Goal: Task Accomplishment & Management: Use online tool/utility

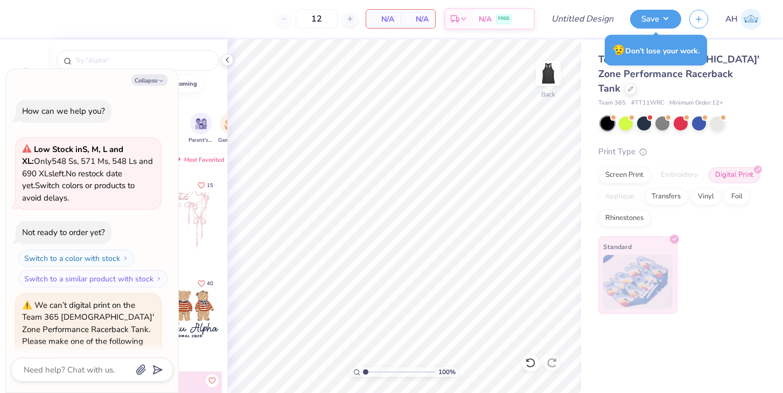
scroll to position [777, 0]
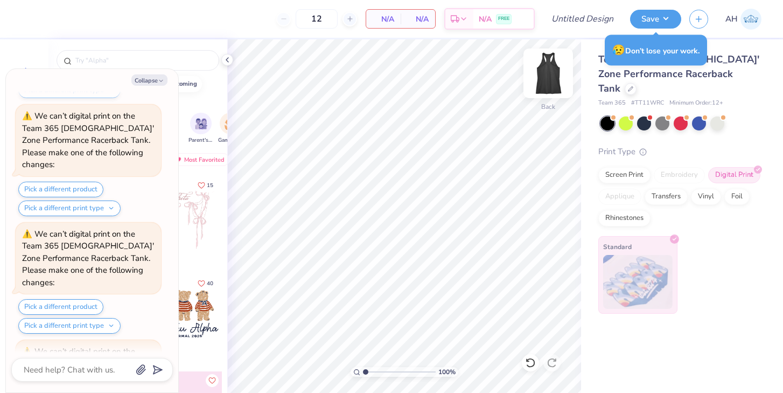
click at [542, 82] on img at bounding box center [548, 73] width 43 height 43
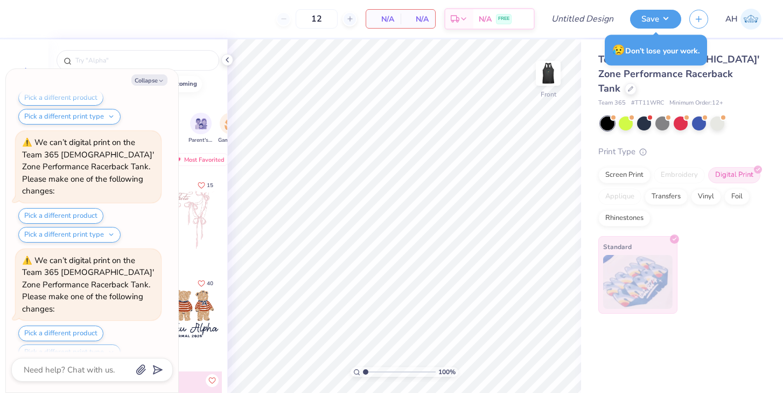
scroll to position [1091, 0]
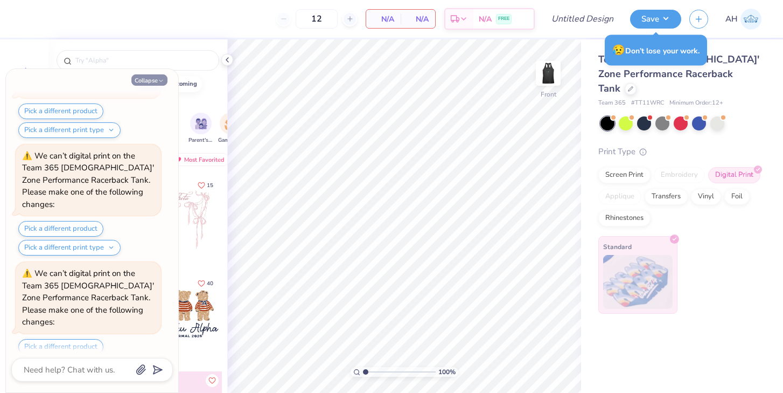
click at [157, 81] on button "Collapse" at bounding box center [149, 79] width 36 height 11
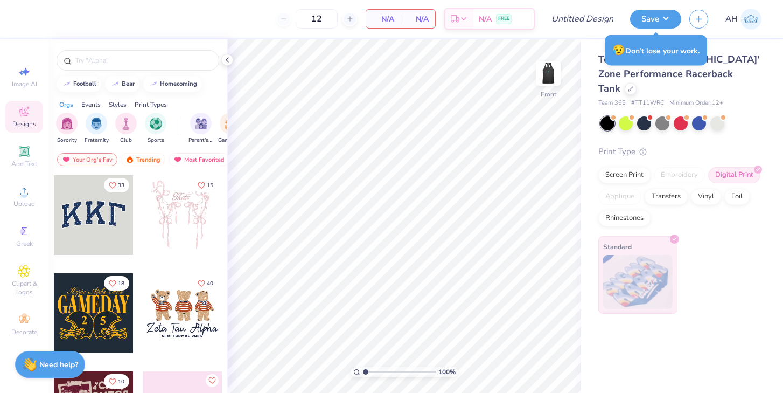
click at [25, 213] on div "Image AI Designs Add Text Upload Greek Clipart & logos Decorate" at bounding box center [24, 201] width 38 height 280
click at [25, 203] on span "Upload" at bounding box center [24, 203] width 22 height 9
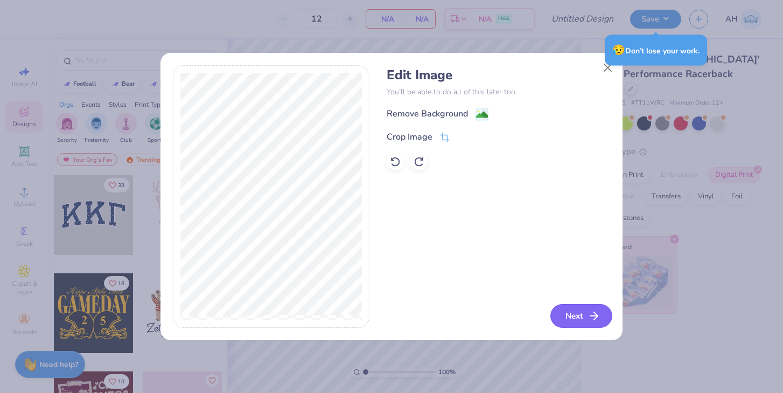
click at [581, 313] on button "Next" at bounding box center [582, 316] width 62 height 24
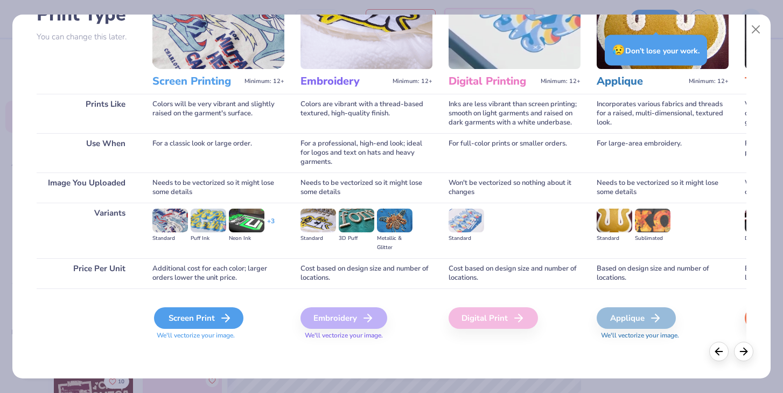
scroll to position [91, 0]
click at [209, 322] on div "Screen Print" at bounding box center [198, 318] width 89 height 22
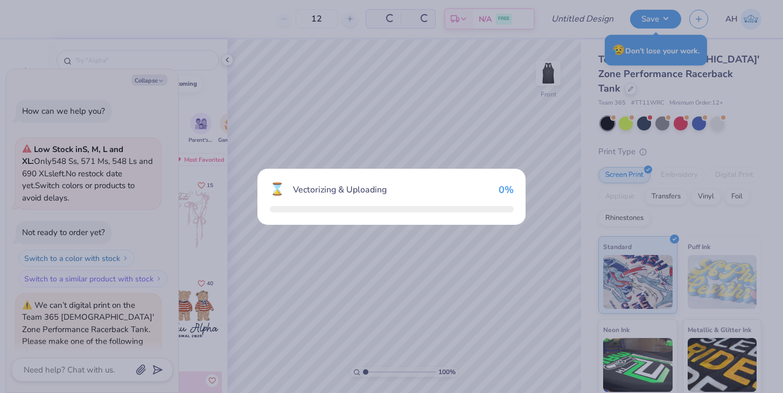
scroll to position [1180, 0]
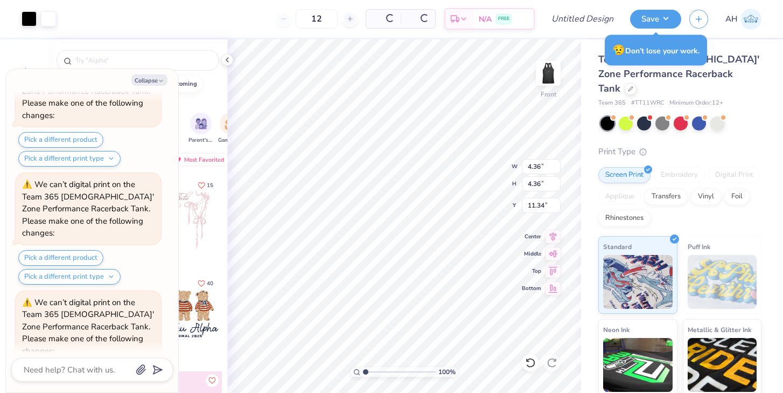
type textarea "x"
type input "4.36"
type input "11.34"
type textarea "x"
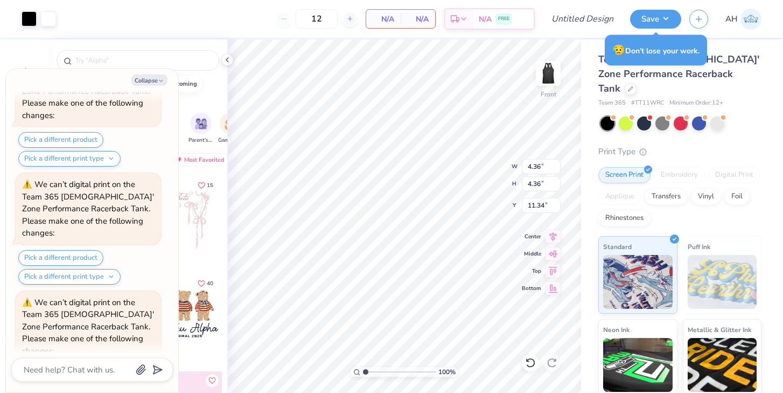
type input "0.25"
click at [548, 72] on img at bounding box center [548, 73] width 43 height 43
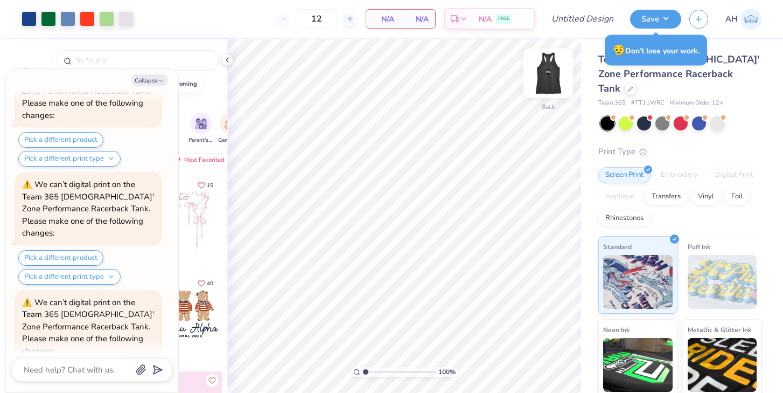
click at [550, 75] on img at bounding box center [548, 73] width 43 height 43
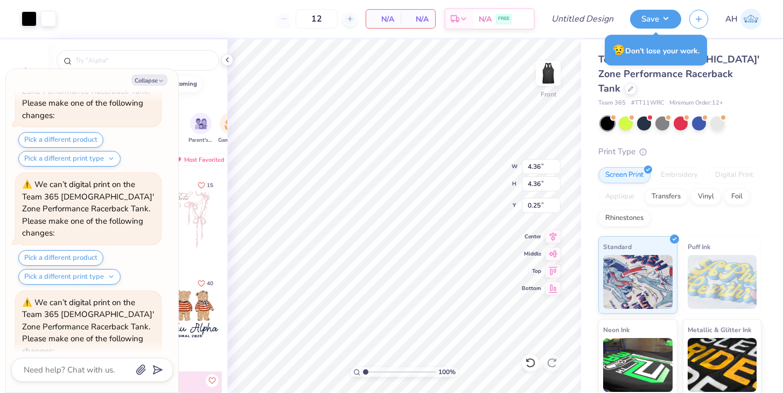
type textarea "x"
type input "3.43"
type input "1.18"
type textarea "x"
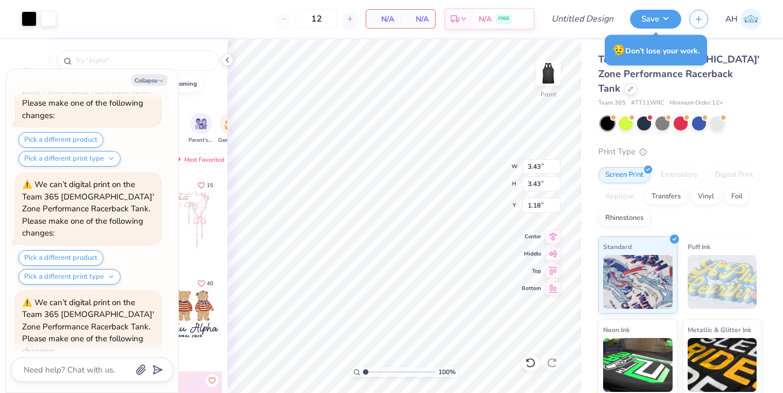
type input "0.25"
click at [671, 16] on button "Save" at bounding box center [655, 17] width 51 height 19
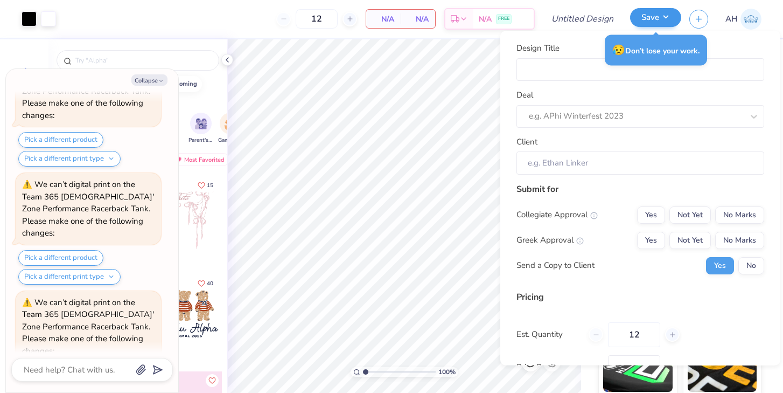
type textarea "x"
click at [551, 69] on input "Design Title" at bounding box center [641, 69] width 248 height 23
type input "C"
type textarea "x"
type input "C"
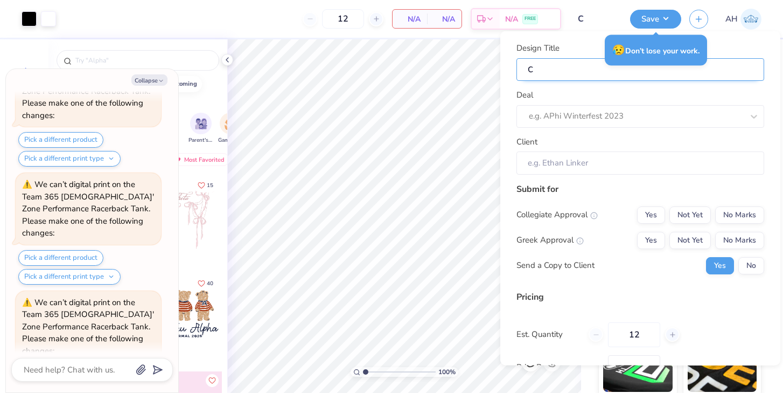
type input "Cl"
type textarea "x"
type input "Cl"
type input "Clu"
type textarea "x"
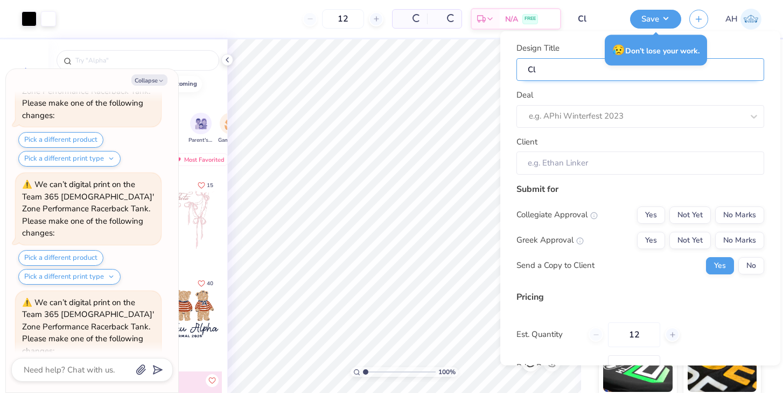
type input "Clu"
type input "Club"
type textarea "x"
type input "Club"
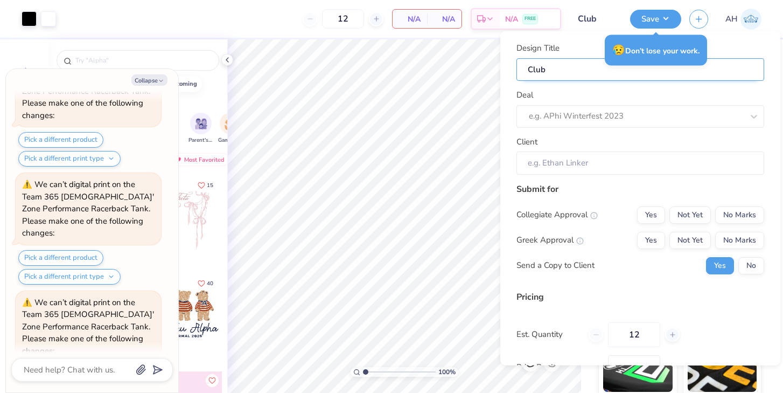
type textarea "x"
type input "Club"
type input "Club F"
type textarea "x"
type input "Club F"
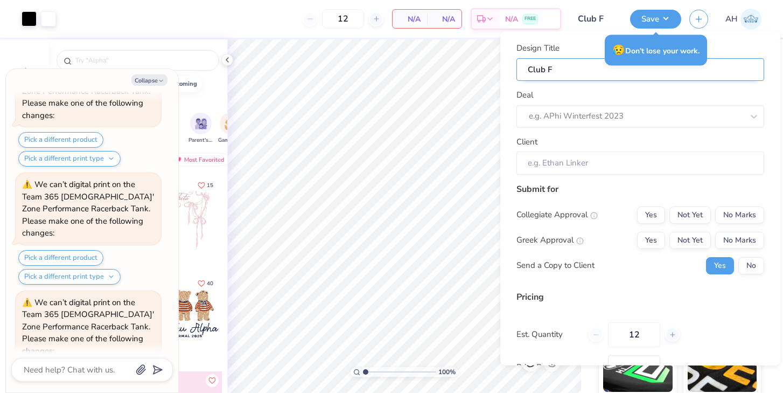
type input "Club Fi"
type textarea "x"
type input "Club Fi"
type input "Club Fie"
type textarea "x"
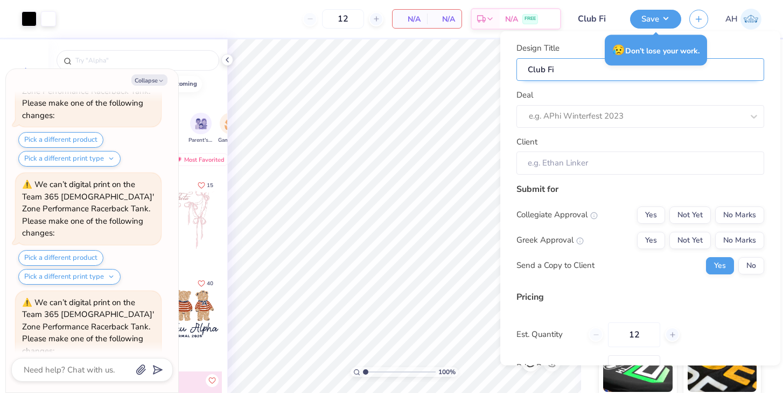
type input "Club Fie"
type input "Club Fiel"
type textarea "x"
type input "Club Fiel"
type input "Club Field"
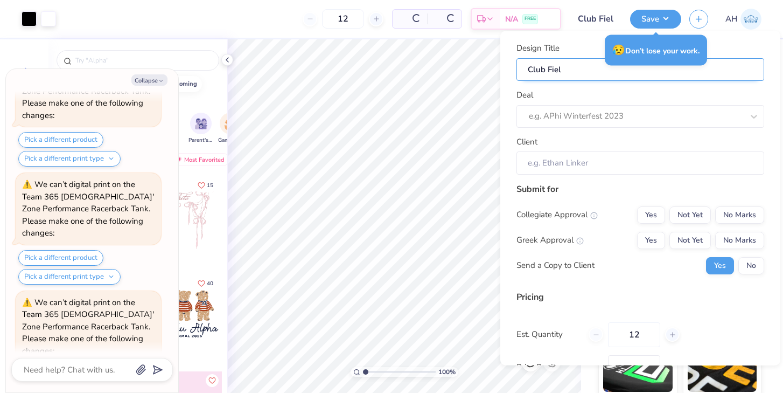
type textarea "x"
type input "Club Field"
type textarea "x"
type input "Club Field"
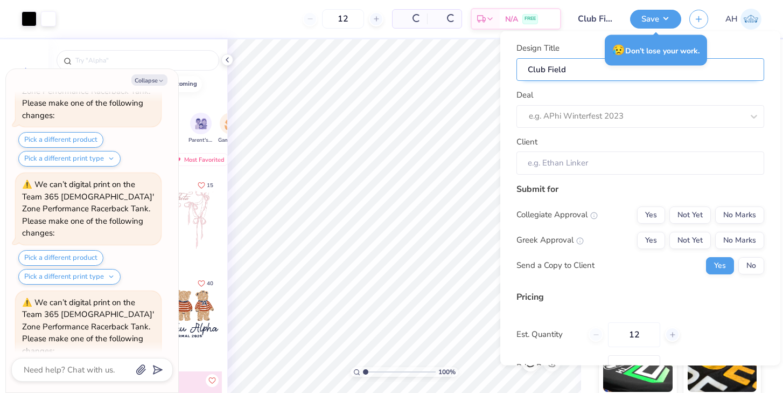
type input "Club Field H"
type textarea "x"
type input "Club Field H"
type input "Club Field Ho"
type textarea "x"
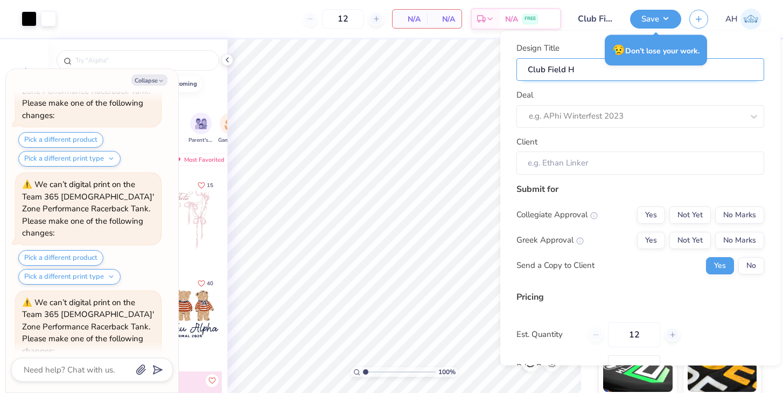
type input "Club Field Ho"
type input "Club Field Hoc"
type textarea "x"
type input "Club Field Hoc"
type input "Club Field [PERSON_NAME]"
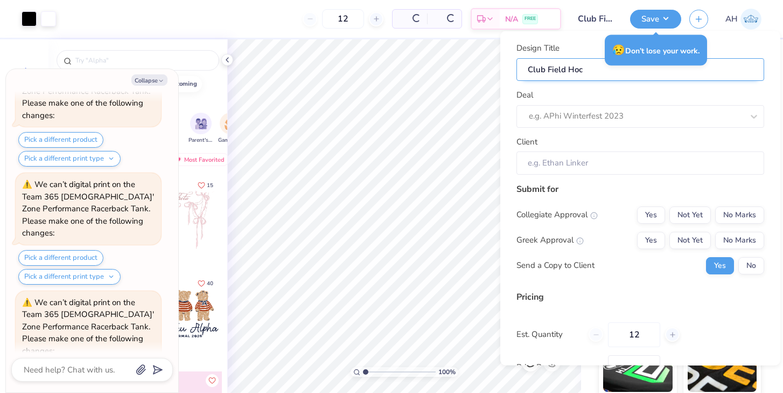
type textarea "x"
type input "Club Field [PERSON_NAME]"
type input "Club Field Hocke"
type textarea "x"
type input "Club Field Hocke"
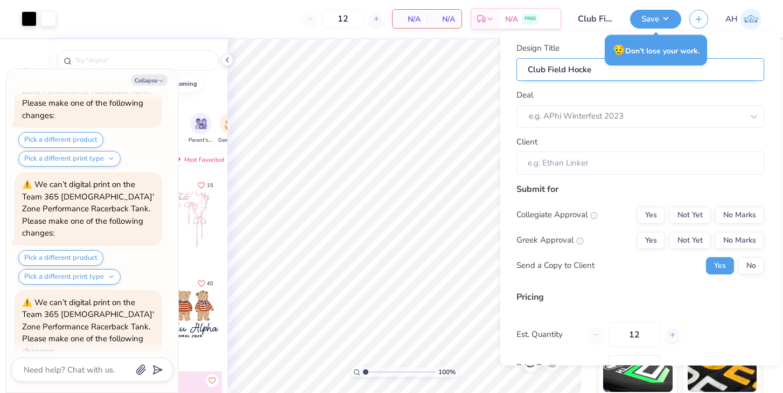
type input "Club Field Hockey"
type textarea "x"
type input "Club Field Hockey"
type textarea "x"
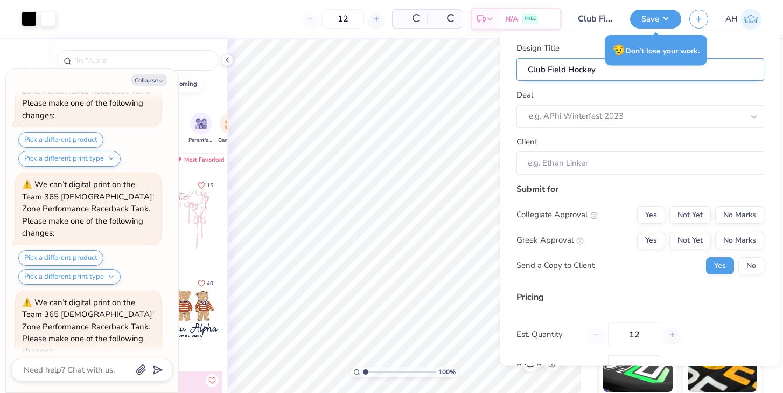
type input "Club Field Hockey"
type input "Club Field Hockey T"
type textarea "x"
type input "Club Field Hockey T"
type input "Club Field Hockey"
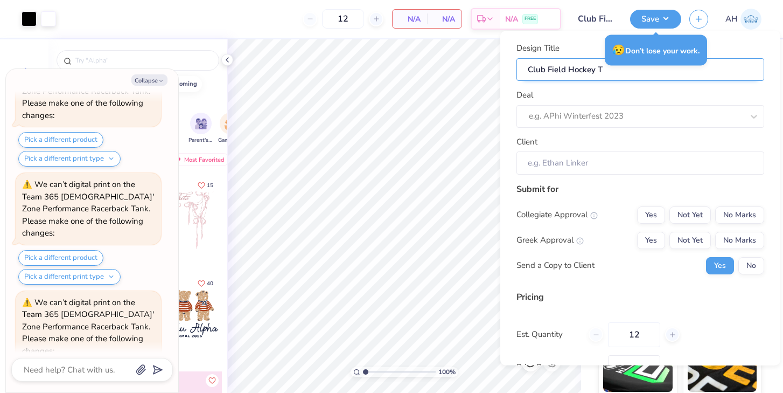
type textarea "x"
type input "Club Field Hockey"
type input "Club Field Hockey A"
type textarea "x"
type input "Club Field Hockey A"
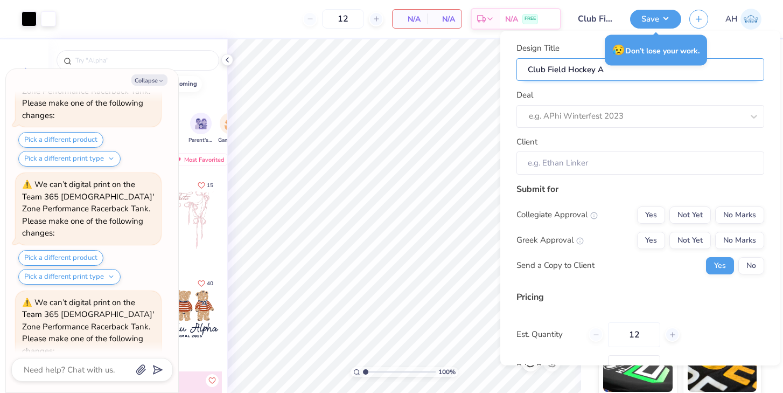
type input "Club Field Hockey Al"
type textarea "x"
type input "Club Field Hockey Al"
type input "Club Field Hockey Alt"
type textarea "x"
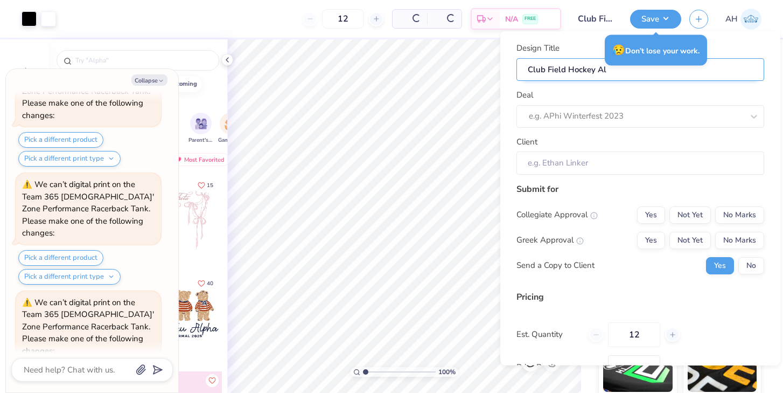
type input "Club Field Hockey Alt"
type input "Club Field Hockey Alth"
type textarea "x"
type input "Club Field Hockey Alth"
type input "Club Field Hockey Althe"
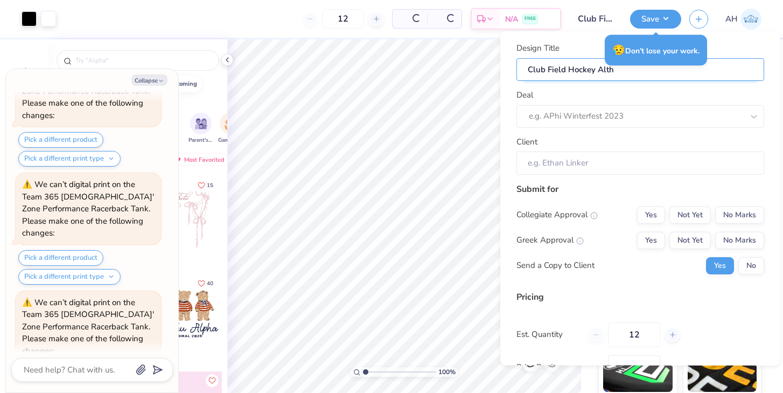
type textarea "x"
type input "Club Field Hockey Althe"
type input "Club Field Hockey Althet"
type textarea "x"
type input "Club Field Hockey Althet"
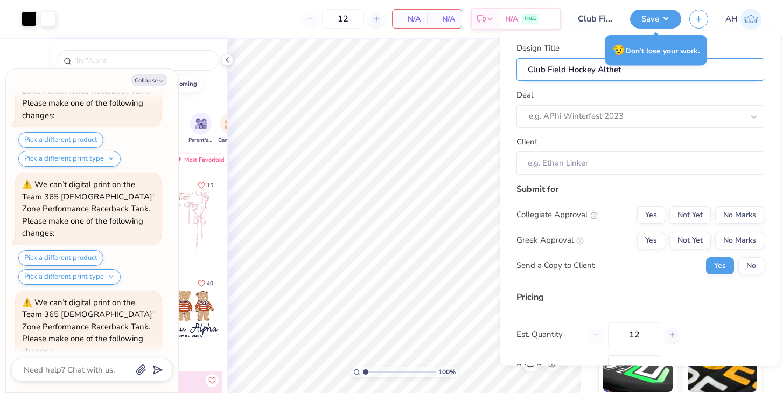
type input "Club Field Hockey Altheti"
type textarea "x"
type input "Club Field Hockey Altheti"
type input "Club Field Hockey Althetic"
type textarea "x"
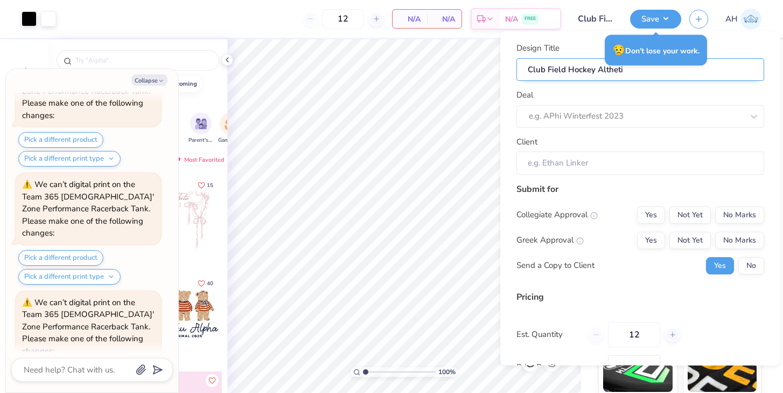
type input "Club Field Hockey Althetic"
type textarea "x"
type input "Club Field Hockey Althetic"
type input "Club Field Hockey Althetic T"
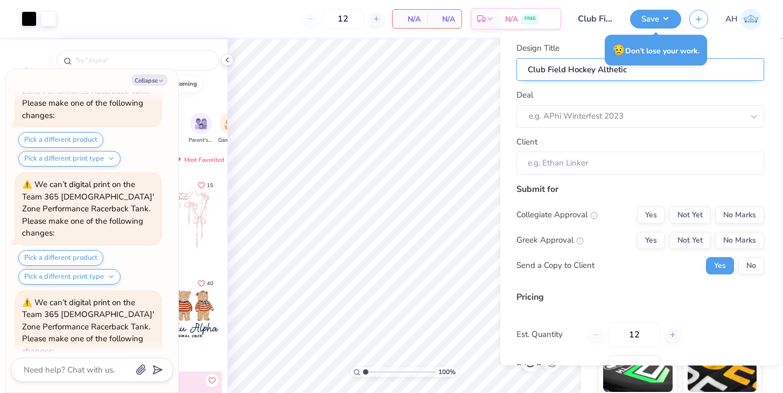
type textarea "x"
type input "Club Field Hockey Althetic T"
type input "Club Field Hockey Althetic Ta"
type textarea "x"
type input "Club Field Hockey Althetic Ta"
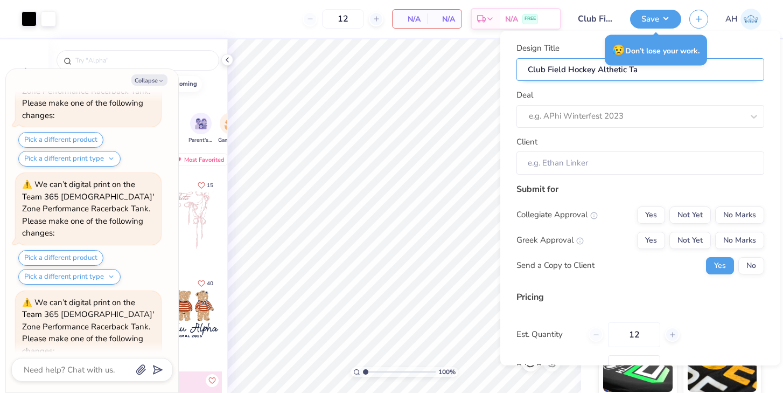
type input "Club Field Hockey Althetic Tan"
type textarea "x"
type input "Club Field Hockey Althetic Tan"
type input "Club Field Hockey Althetic Tank"
type textarea "x"
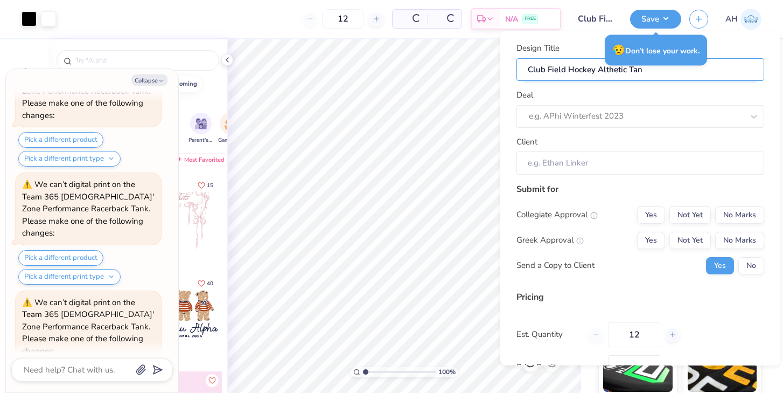
type input "Club Field Hockey Althetic Tank"
type textarea "x"
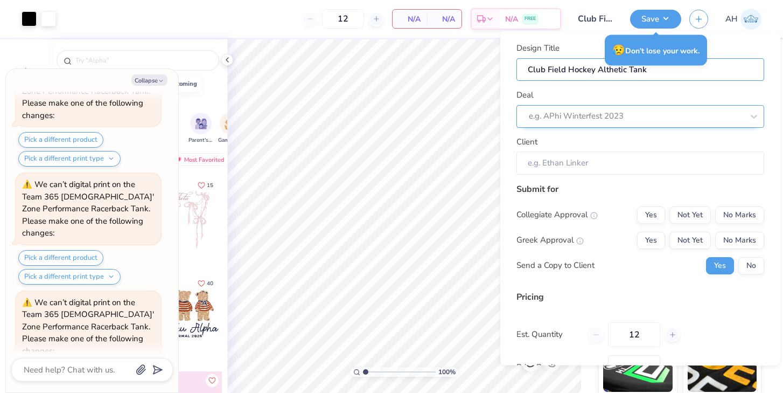
type input "Club Field Hockey Althetic Tank"
click at [566, 119] on div "e.g. APhi Winterfest 2023" at bounding box center [636, 116] width 214 height 12
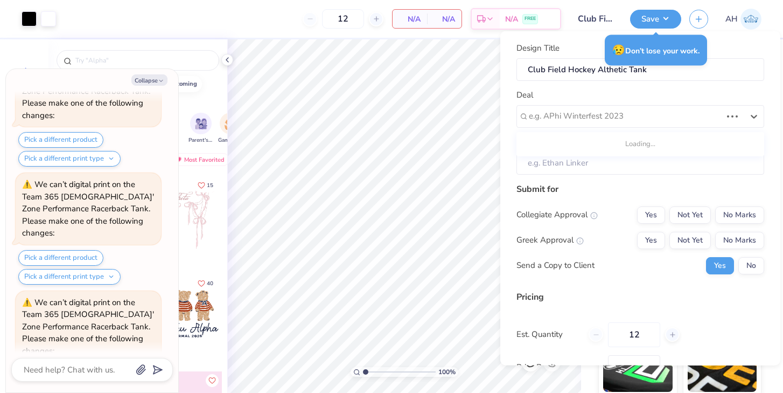
scroll to position [1221, 0]
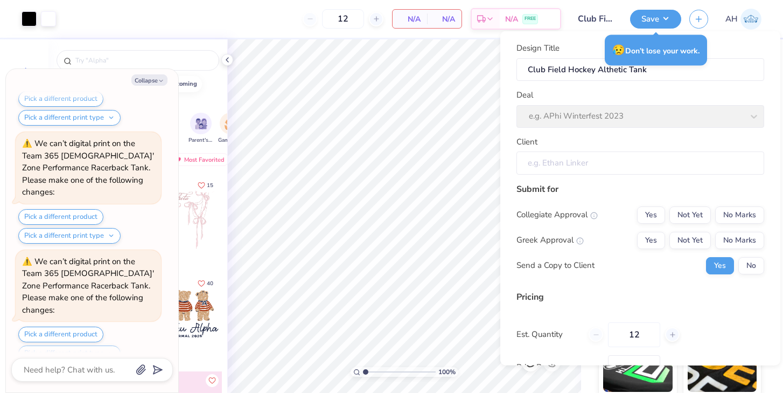
click at [587, 166] on input "Client" at bounding box center [641, 162] width 248 height 23
click at [727, 115] on div "Deal e.g. APhi Winterfest 2023" at bounding box center [641, 108] width 248 height 39
click at [705, 73] on input "Club Field Hockey Althetic Tank" at bounding box center [641, 69] width 248 height 23
click at [745, 119] on div "Deal e.g. APhi Winterfest 2023" at bounding box center [641, 108] width 248 height 39
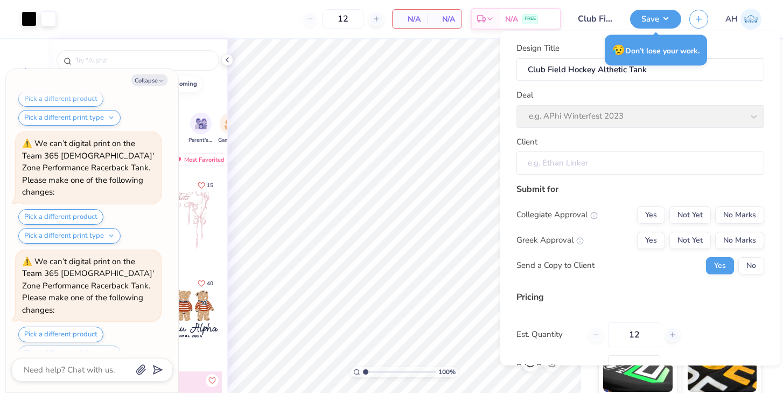
click at [612, 159] on input "Client" at bounding box center [641, 162] width 248 height 23
click at [708, 99] on div "Deal e.g. APhi Winterfest 2023" at bounding box center [641, 108] width 248 height 39
click at [651, 75] on input "Club Field Hockey Althetic Tank" at bounding box center [641, 69] width 248 height 23
click at [686, 214] on button "Not Yet" at bounding box center [690, 214] width 41 height 17
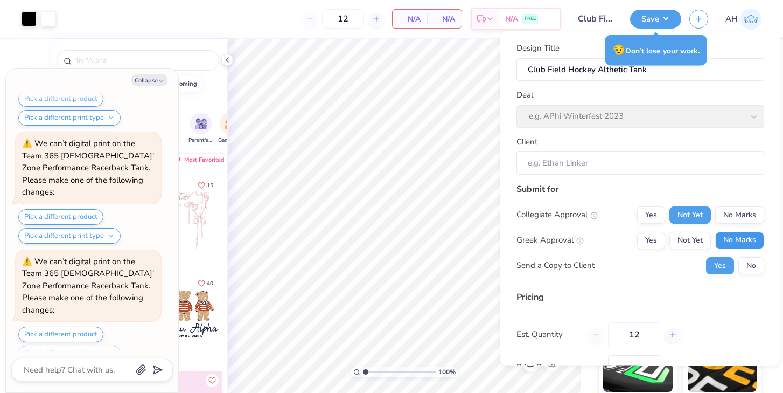
click at [729, 239] on button "No Marks" at bounding box center [739, 239] width 49 height 17
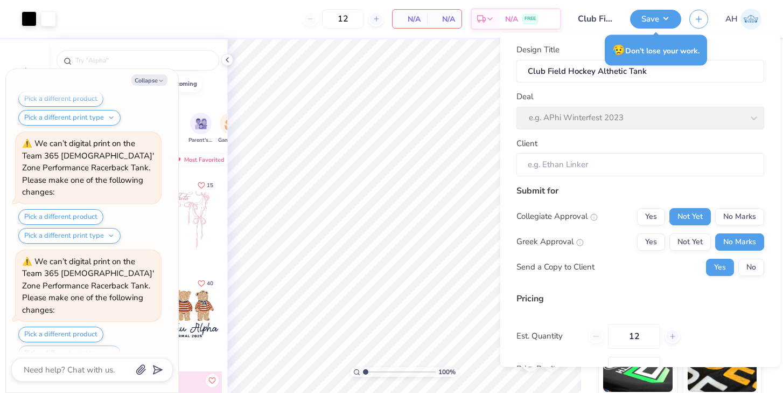
scroll to position [0, 0]
click at [607, 116] on div "Deal e.g. APhi Winterfest 2023" at bounding box center [641, 110] width 248 height 39
click at [732, 116] on div "Deal e.g. APhi Winterfest 2023" at bounding box center [641, 110] width 248 height 39
click at [228, 61] on icon at bounding box center [227, 59] width 9 height 9
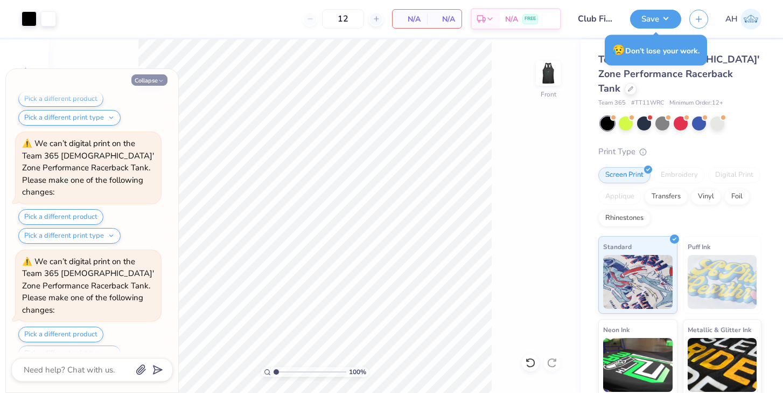
click at [165, 79] on button "Collapse" at bounding box center [149, 79] width 36 height 11
type textarea "x"
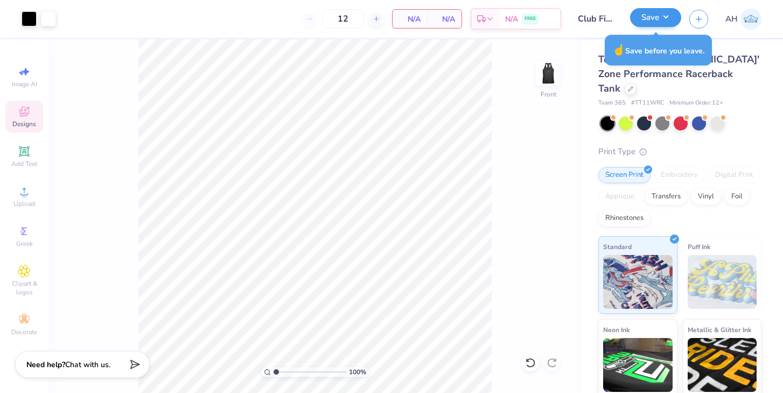
click at [656, 28] on div "Save" at bounding box center [655, 19] width 51 height 19
click at [652, 24] on button "Save" at bounding box center [655, 17] width 51 height 19
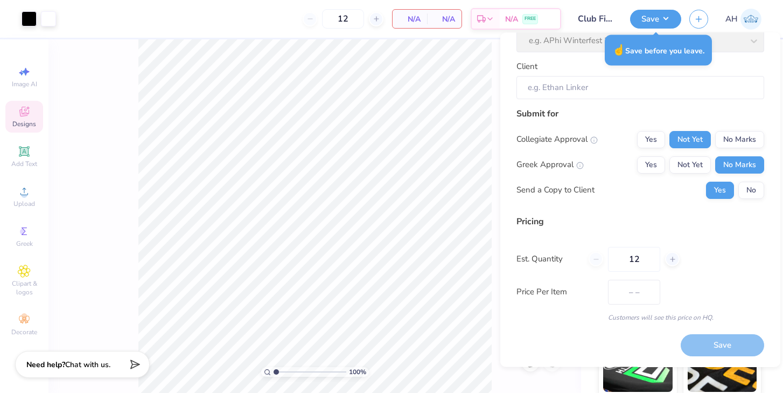
click at [716, 348] on div "Save" at bounding box center [723, 346] width 84 height 22
click at [508, 66] on div "Design Title Club Field Hockey Althetic Tank Deal e.g. APhi Winterfest 2023 Cli…" at bounding box center [641, 200] width 280 height 334
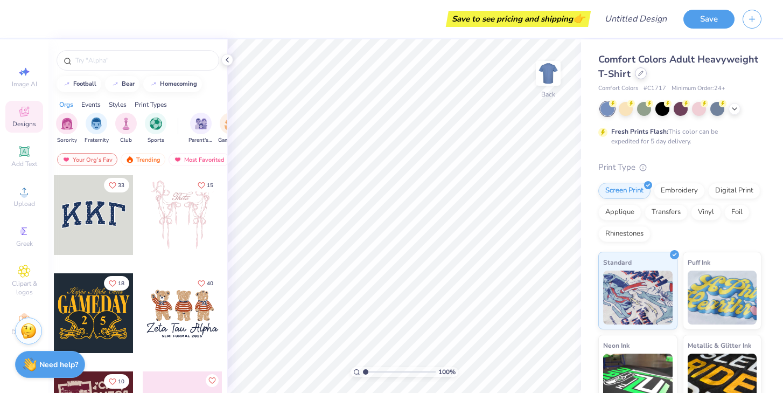
click at [644, 73] on div at bounding box center [641, 73] width 12 height 12
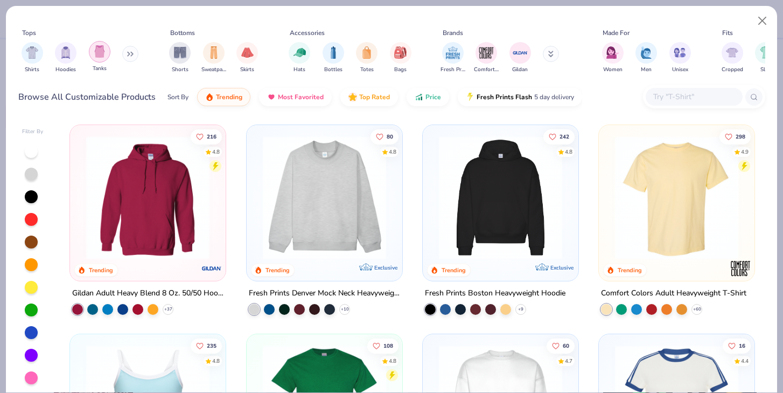
click at [104, 58] on div "filter for Tanks" at bounding box center [100, 52] width 22 height 22
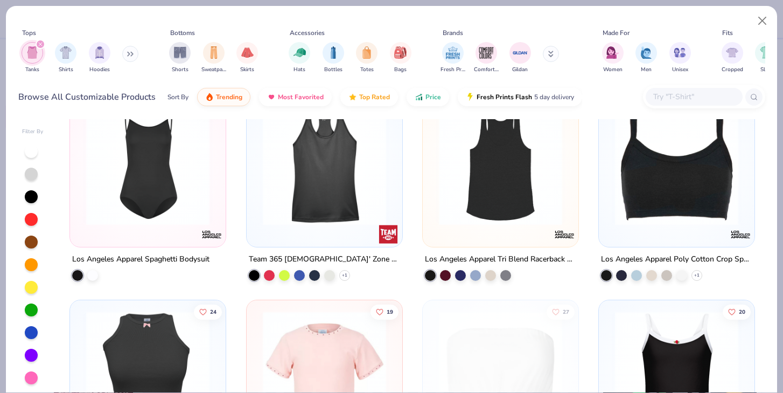
scroll to position [1708, 0]
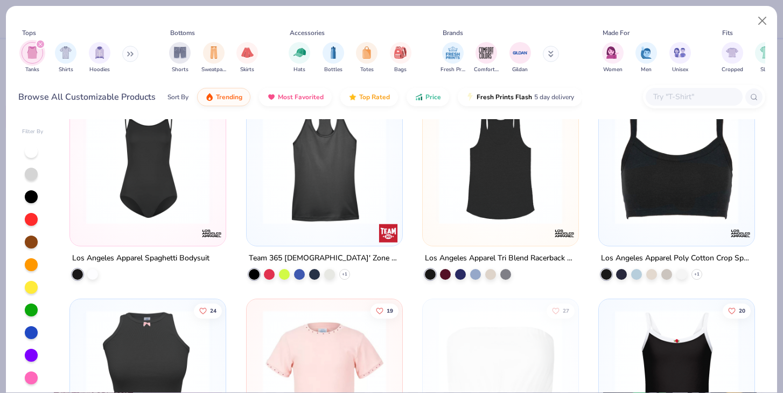
click at [316, 174] on img at bounding box center [325, 162] width 134 height 123
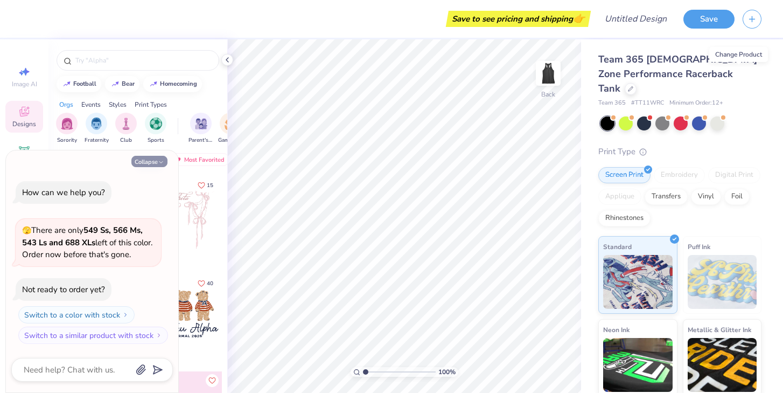
click at [157, 162] on button "Collapse" at bounding box center [149, 161] width 36 height 11
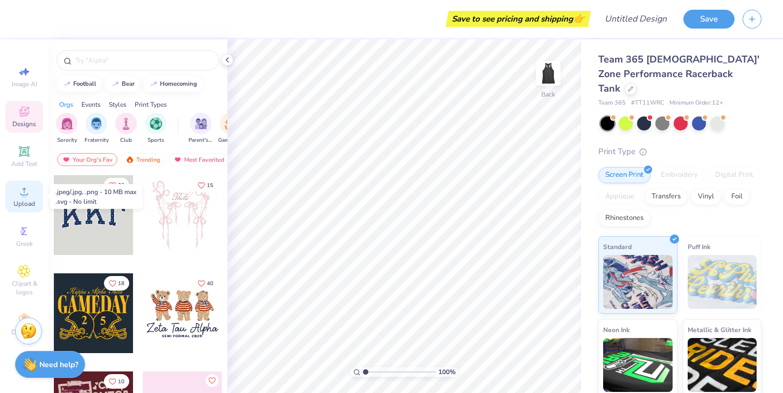
click at [25, 201] on span "Upload" at bounding box center [24, 203] width 22 height 9
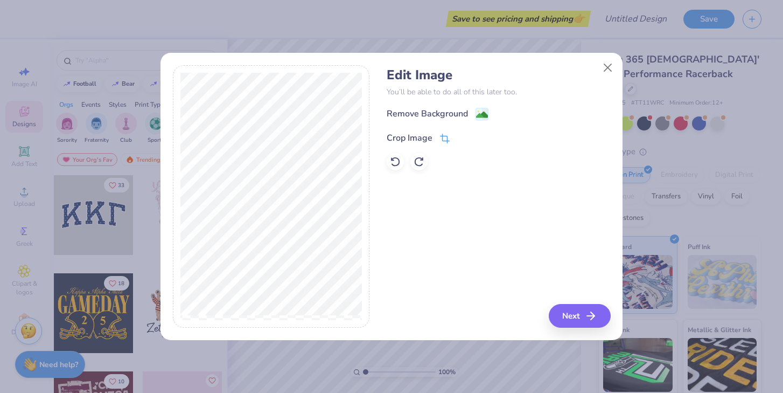
click at [438, 137] on div "Crop Image" at bounding box center [418, 137] width 63 height 13
click at [458, 135] on button at bounding box center [462, 136] width 11 height 11
click at [481, 115] on image at bounding box center [482, 116] width 12 height 12
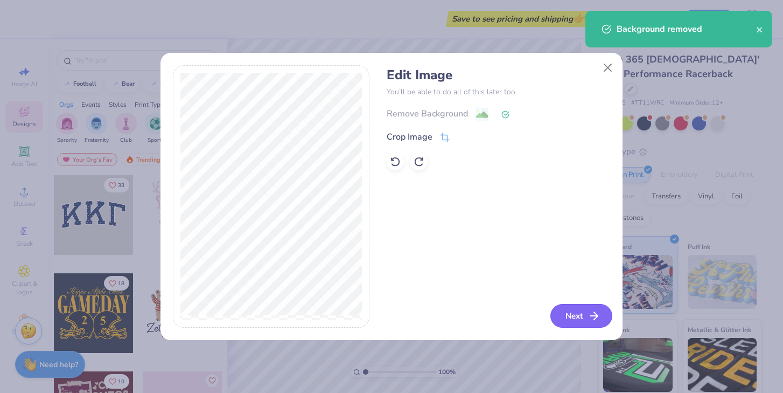
click at [568, 311] on button "Next" at bounding box center [582, 316] width 62 height 24
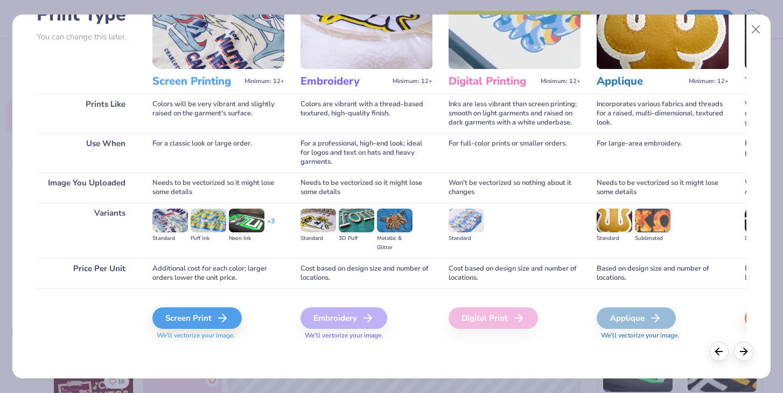
scroll to position [91, 0]
click at [206, 323] on div "Screen Print" at bounding box center [198, 318] width 89 height 22
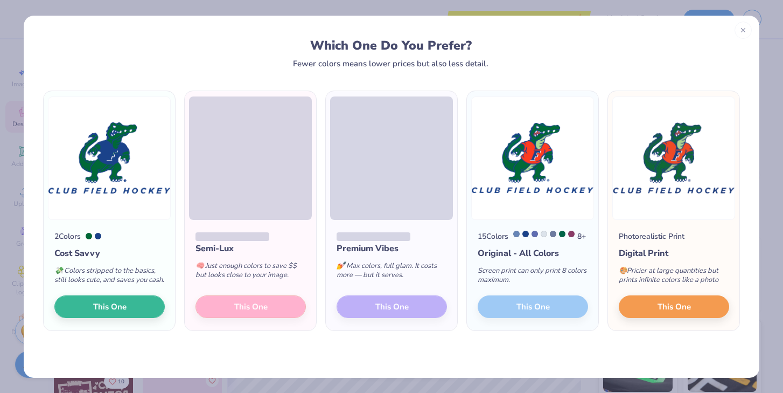
click at [685, 304] on div "Photorealistic Print Digital Print 🎨 Pricier at large quantities but prints inf…" at bounding box center [673, 275] width 131 height 111
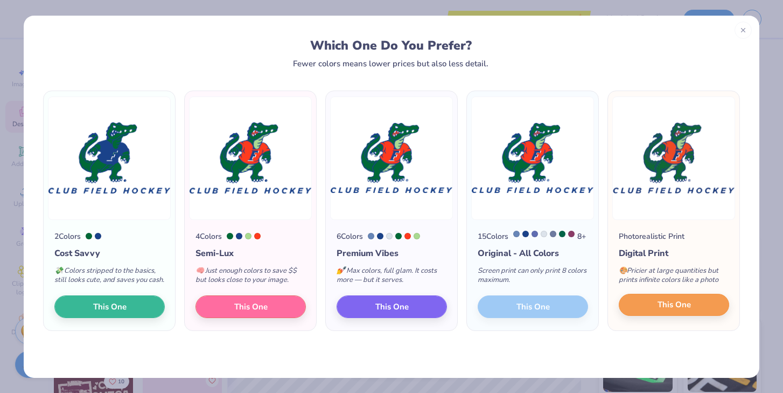
click at [677, 311] on span "This One" at bounding box center [674, 304] width 33 height 12
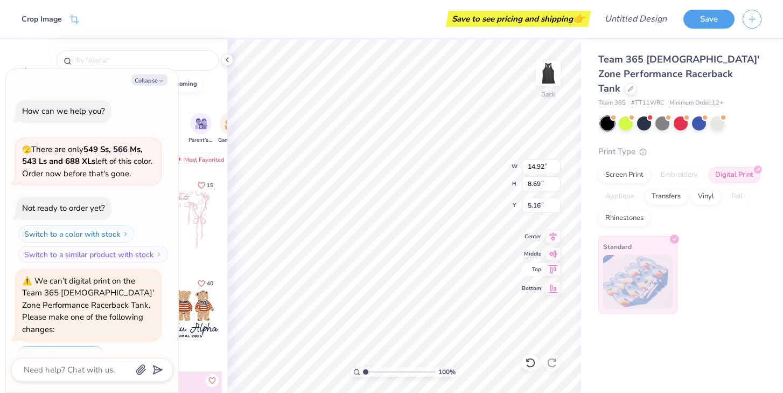
scroll to position [336, 0]
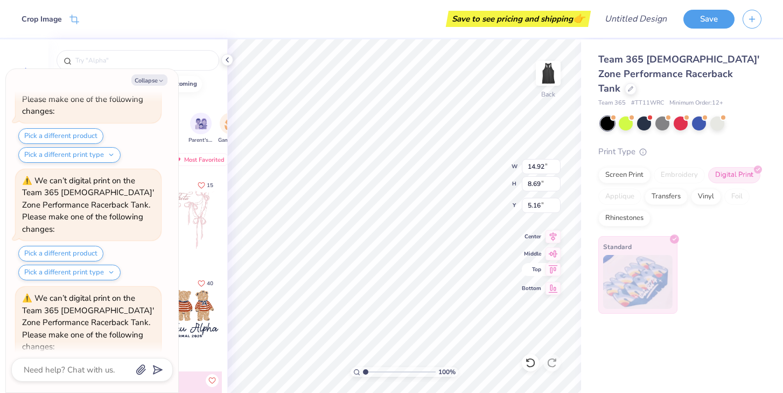
type textarea "x"
type input "5.86"
type input "3.41"
type input "10.43"
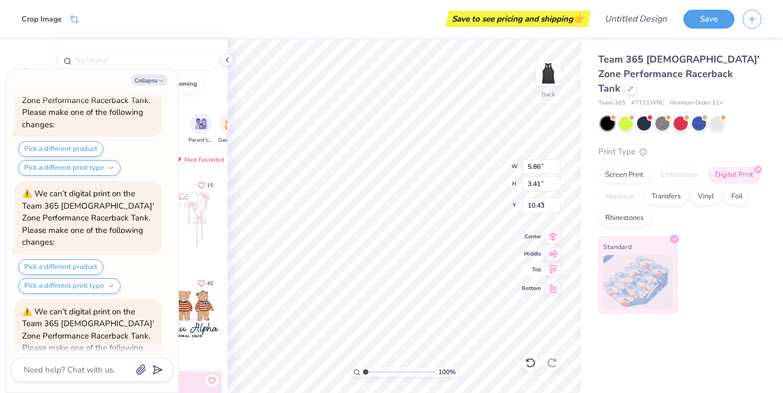
type textarea "x"
type input "2.94"
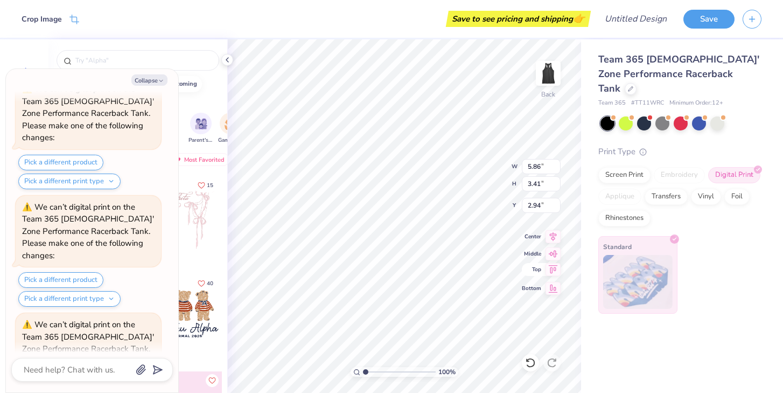
type textarea "x"
type input "7.36"
type input "4.28"
type input "2.06"
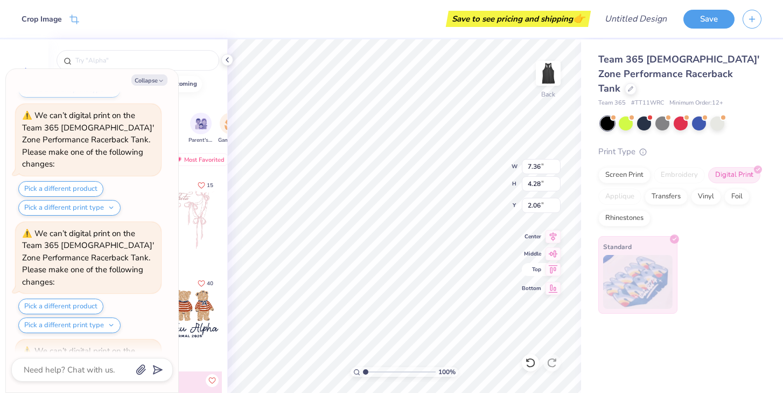
scroll to position [858, 0]
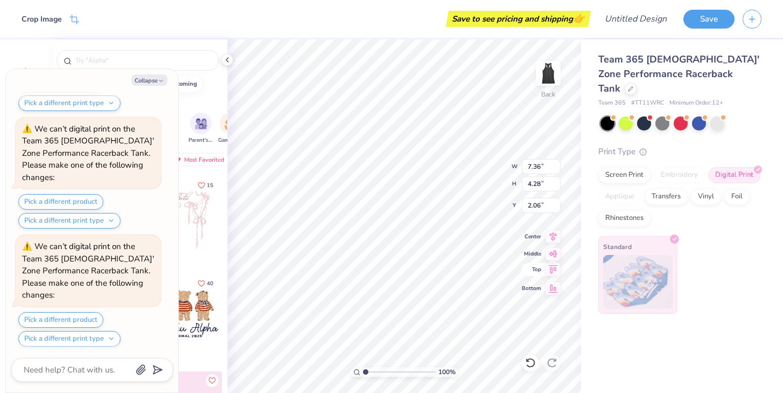
type textarea "x"
type input "1.79"
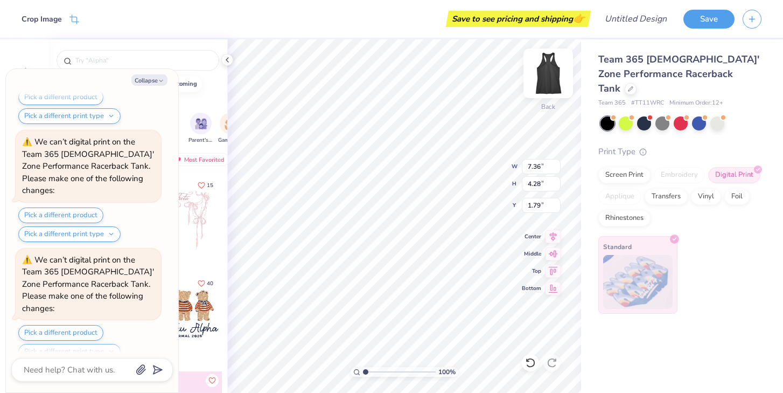
click at [550, 76] on img at bounding box center [548, 73] width 43 height 43
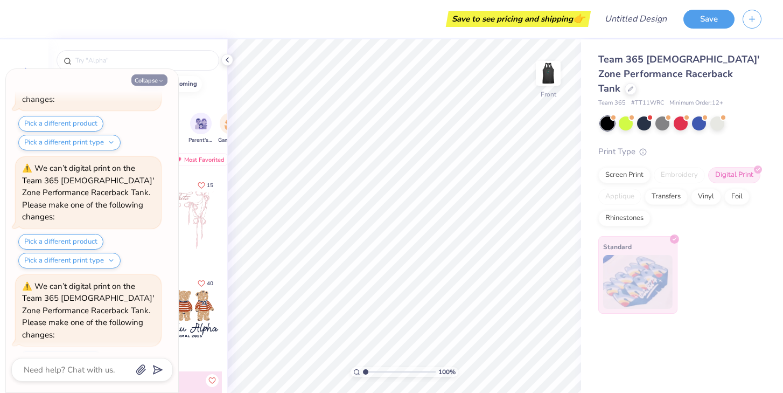
click at [161, 81] on icon "button" at bounding box center [161, 81] width 6 height 6
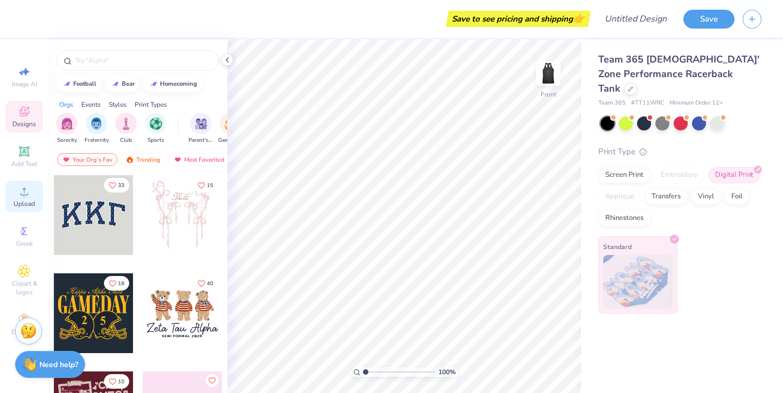
click at [27, 199] on div "Upload" at bounding box center [24, 196] width 38 height 32
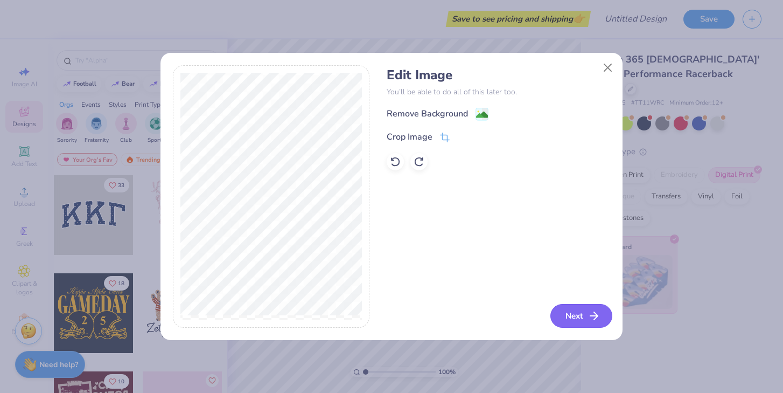
click at [588, 317] on icon "button" at bounding box center [594, 315] width 13 height 13
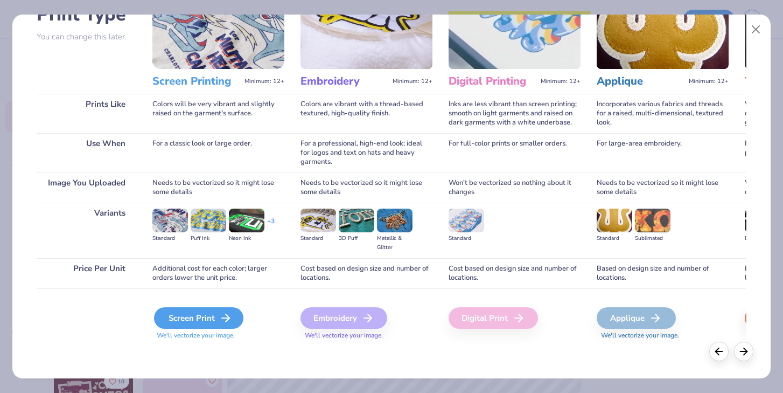
scroll to position [91, 0]
click at [188, 321] on div "Screen Print" at bounding box center [198, 318] width 89 height 22
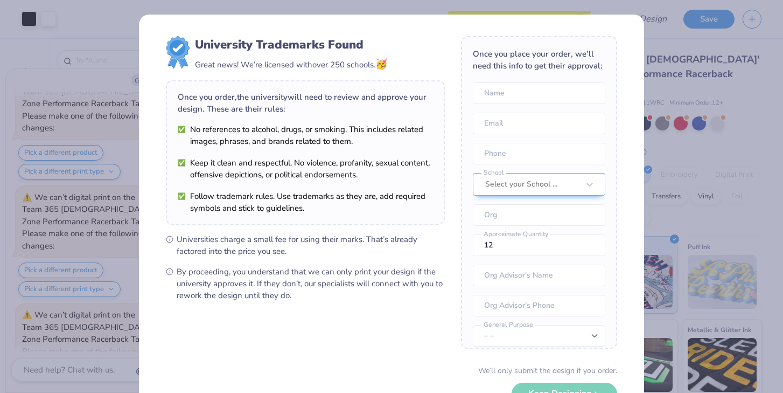
scroll to position [0, 0]
click at [562, 184] on div "Select your School ..." at bounding box center [539, 184] width 133 height 23
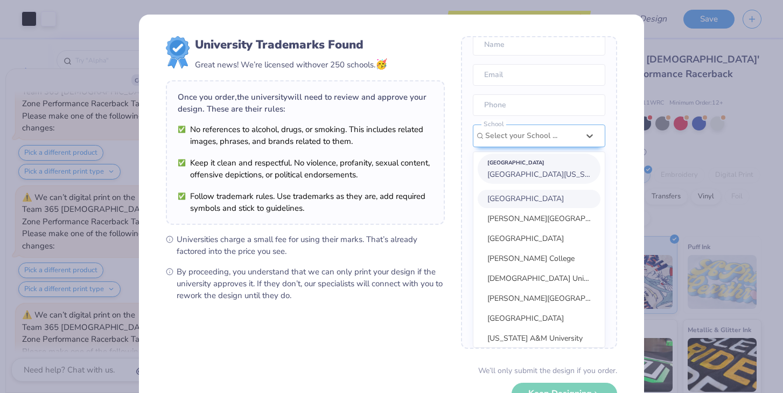
click at [553, 175] on span "University of Florida" at bounding box center [546, 174] width 117 height 10
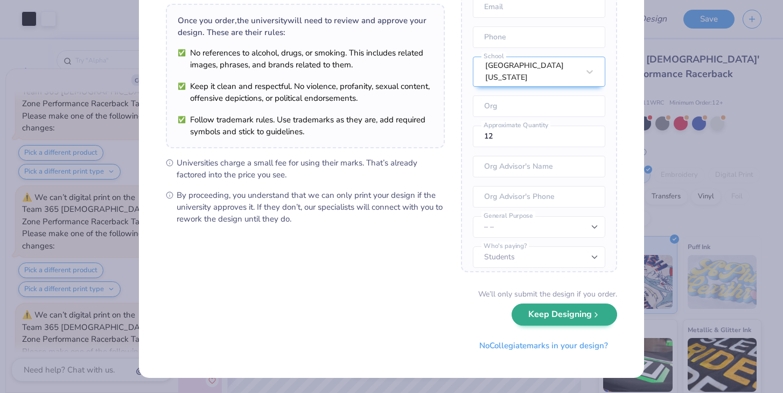
scroll to position [76, 0]
click at [545, 324] on button "Keep Designing" at bounding box center [565, 315] width 106 height 22
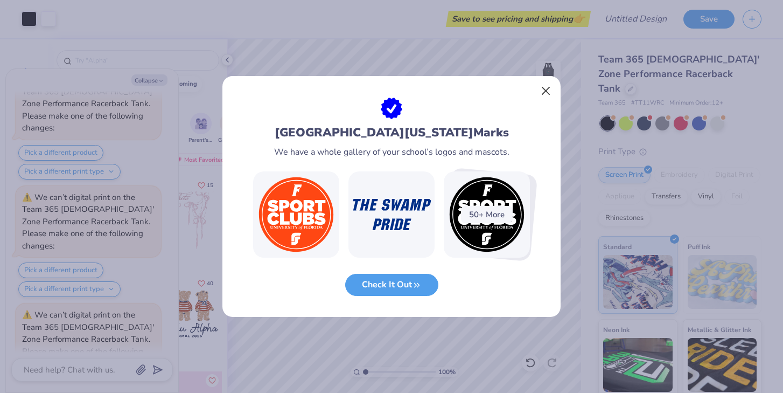
click at [547, 89] on button "Close" at bounding box center [546, 91] width 20 height 20
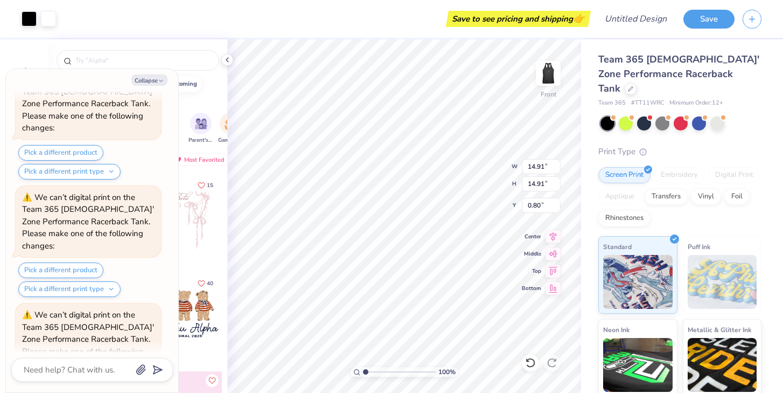
type textarea "x"
type input "4.32"
type input "11.38"
type textarea "x"
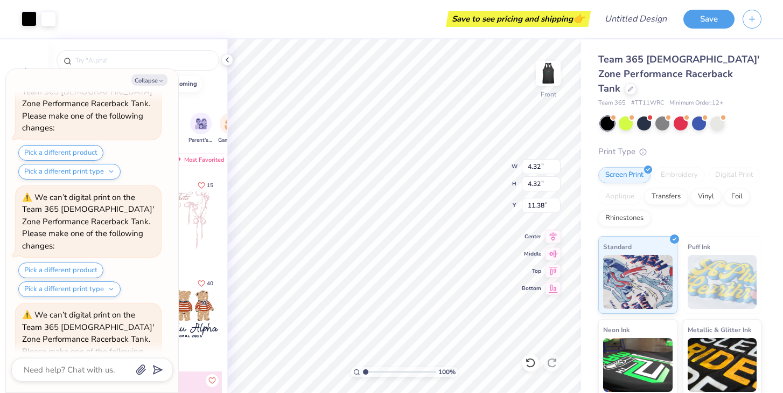
type input "0.25"
click at [551, 78] on img at bounding box center [548, 73] width 43 height 43
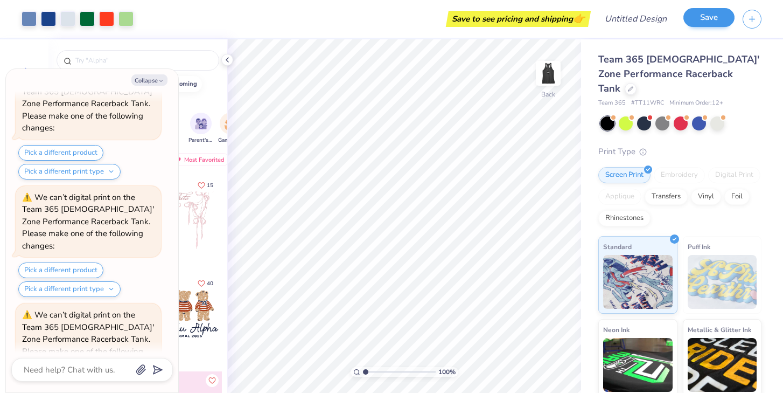
click at [715, 16] on button "Save" at bounding box center [709, 17] width 51 height 19
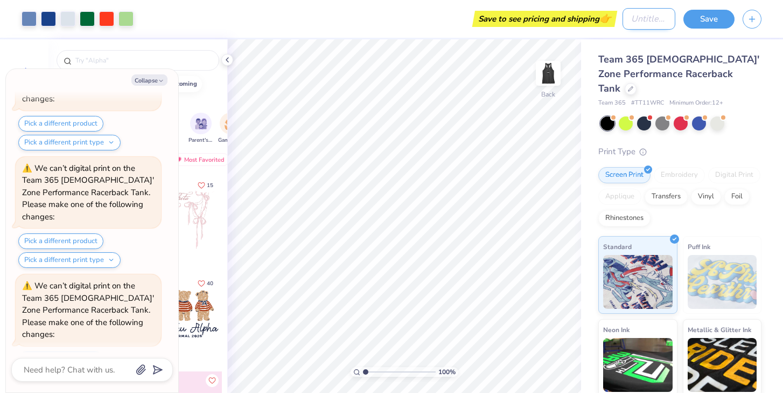
click at [659, 22] on input "Design Title" at bounding box center [649, 19] width 53 height 22
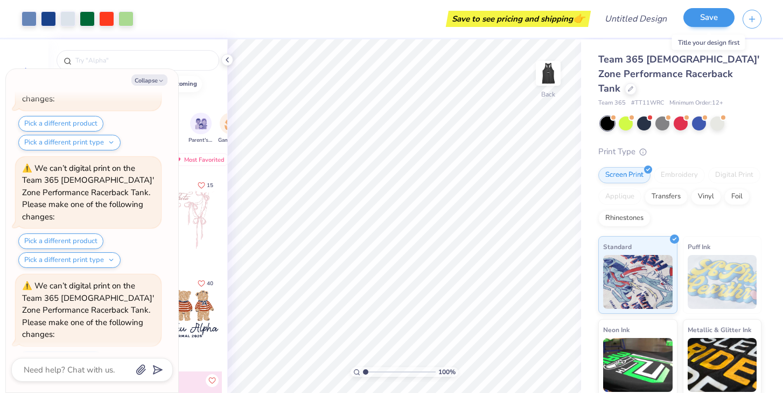
click at [699, 17] on button "Save" at bounding box center [709, 17] width 51 height 19
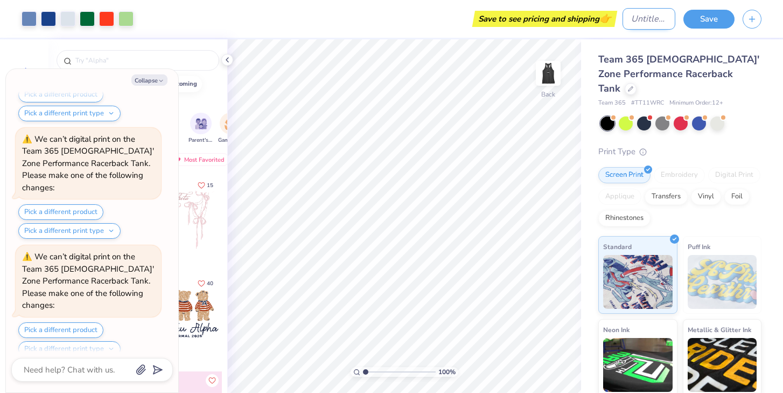
type textarea "x"
click at [650, 19] on input "Design Title" at bounding box center [649, 19] width 53 height 22
type input "C"
type textarea "x"
type input "Cl"
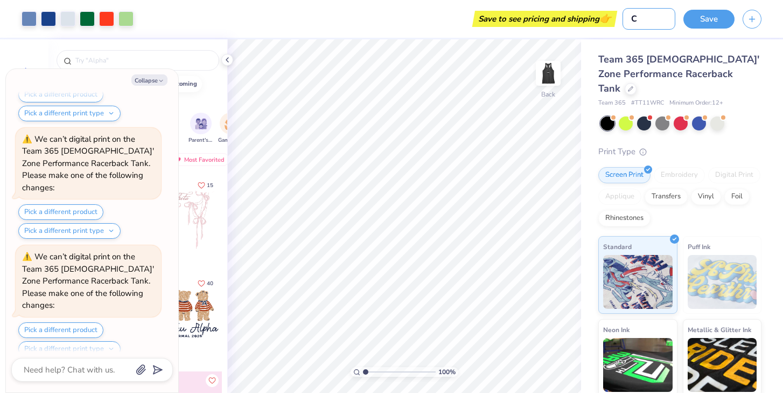
type textarea "x"
type input "Clu"
type textarea "x"
type input "Club"
type textarea "x"
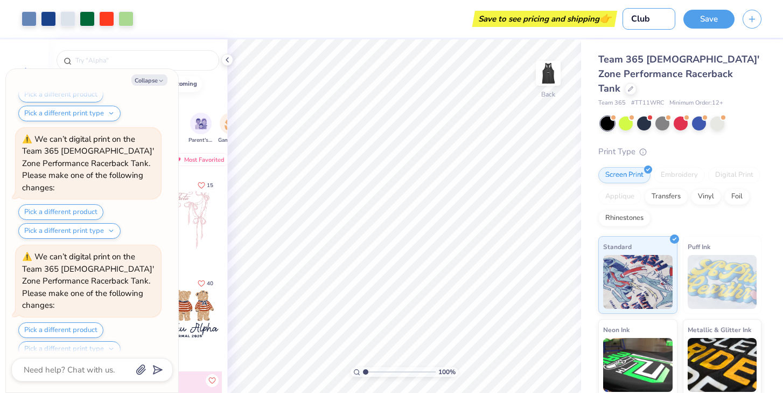
type input "Club"
type textarea "x"
type input "Club F"
type textarea "x"
type input "Club Fi"
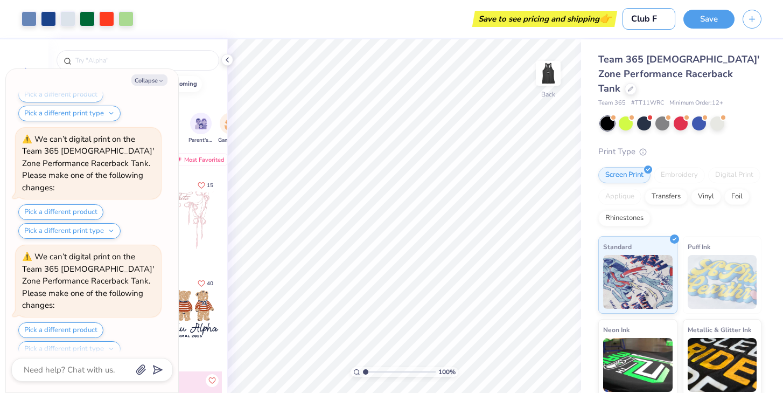
type textarea "x"
type input "Club Fil"
type textarea "x"
type input "Club File"
type textarea "x"
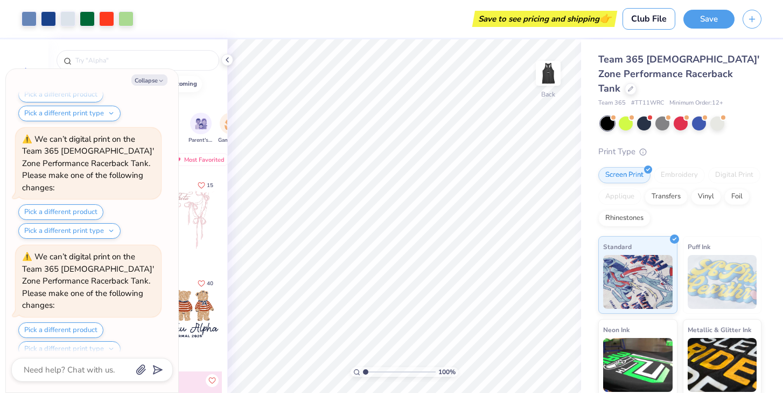
type input "Club Filed"
type textarea "x"
type input "Club Filed"
type textarea "x"
type input "Club Filed H"
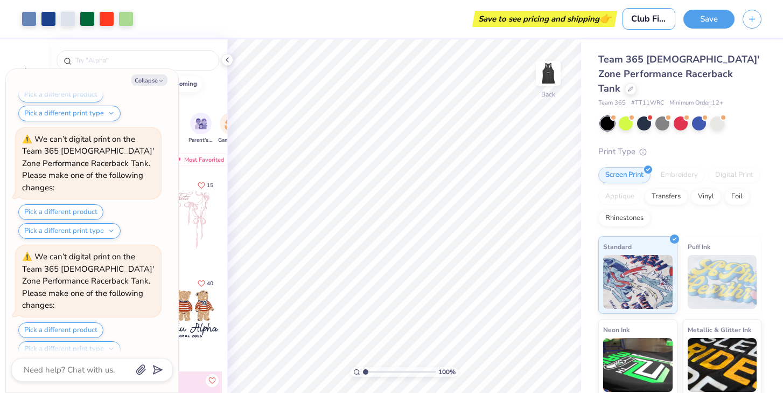
type textarea "x"
type input "Club Filed Ho"
type textarea "x"
type input "Club Filed Hoc"
type textarea "x"
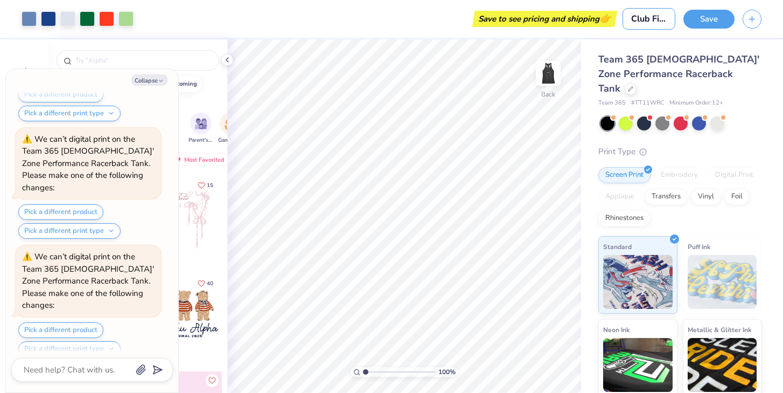
type input "Club Filed Hock"
type textarea "x"
type input "Club Filed Hocke"
type textarea "x"
type input "Club Filed Hockey"
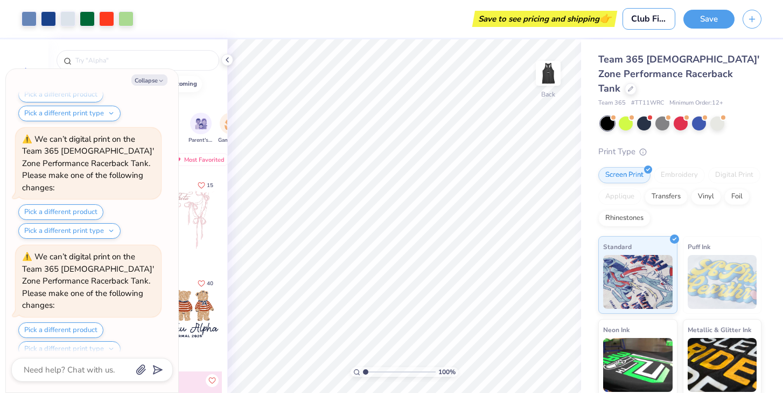
type textarea "x"
type input "Club Filed Hockey"
type textarea "x"
type input "Club Filed Hockey A"
type textarea "x"
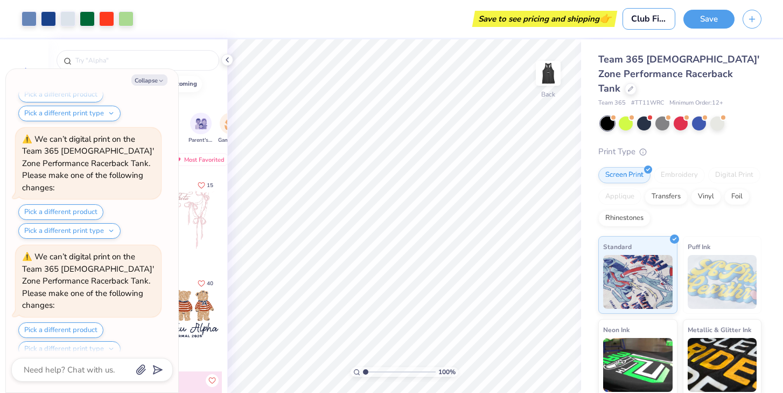
type input "Club Filed Hockey Al"
type textarea "x"
type input "Club Filed Hockey Alt"
type textarea "x"
type input "Club Filed Hockey Alth"
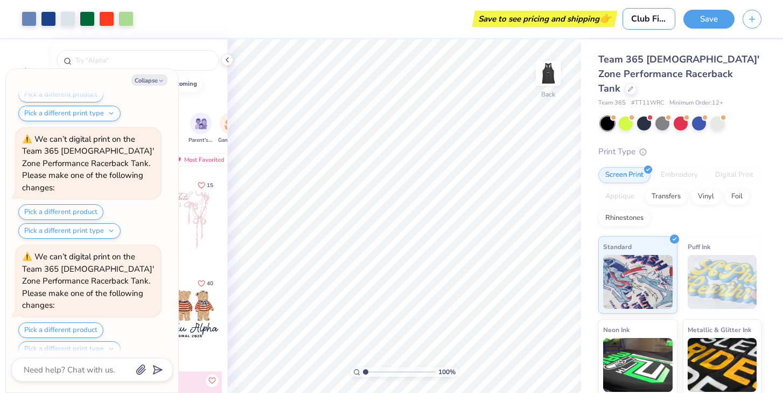
type textarea "x"
type input "Club Filed Hockey Althe"
type textarea "x"
type input "Club Filed Hockey Althet"
type textarea "x"
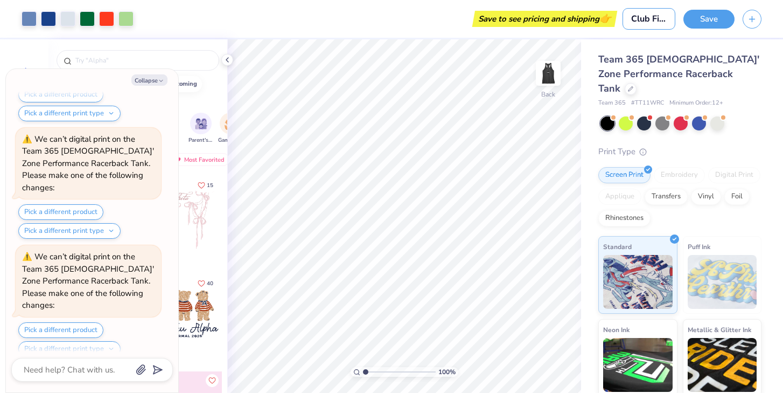
type input "Club Filed Hockey Altheti"
type textarea "x"
type input "Club Filed Hockey Althetic"
type textarea "x"
type input "Club Filed Hockey Althetic"
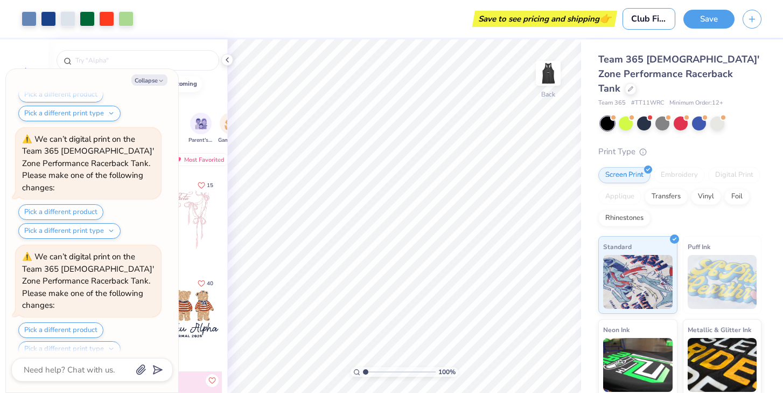
type textarea "x"
type input "Club Filed Hockey Althetic T"
type textarea "x"
type input "Club Filed Hockey Althetic Ta"
type textarea "x"
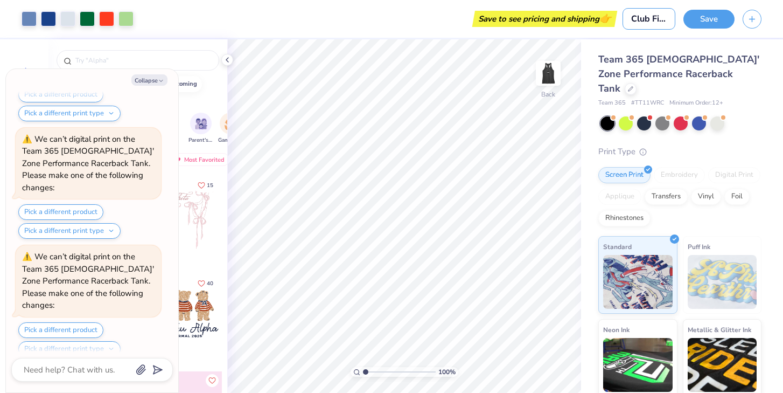
type input "Club Filed Hockey Althetic Tan"
type textarea "x"
type input "Club Filed Hockey Althetic Tank"
type textarea "x"
type input "Club Filed Hockey Althetic Tank"
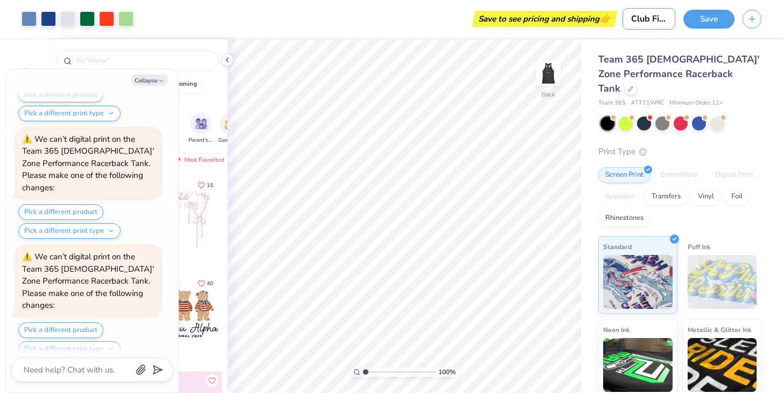
type textarea "x"
type input "Club Filed Hockey Althetic Tank"
click at [699, 24] on button "Save" at bounding box center [709, 17] width 51 height 19
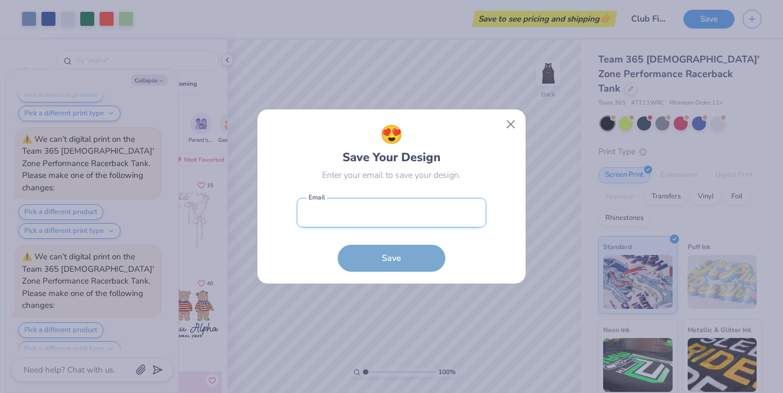
click at [388, 213] on input "email" at bounding box center [392, 213] width 190 height 30
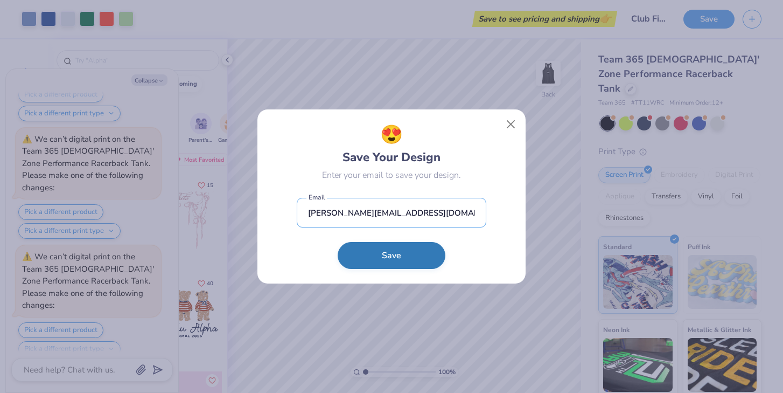
type input "ashton.hubbard@ufl.edu"
click at [391, 252] on button "Save" at bounding box center [392, 255] width 108 height 27
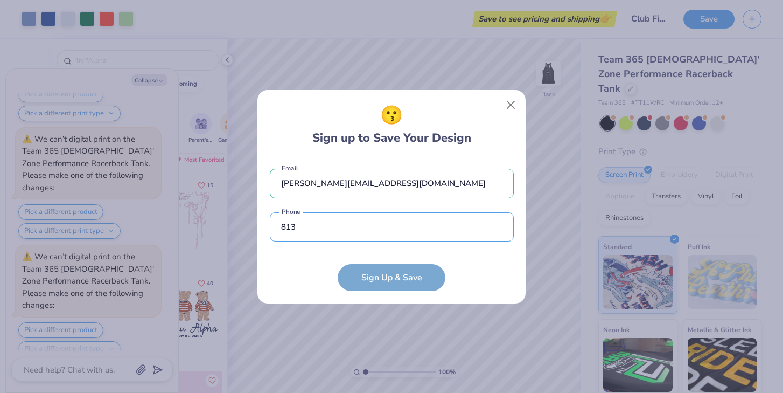
type input "813"
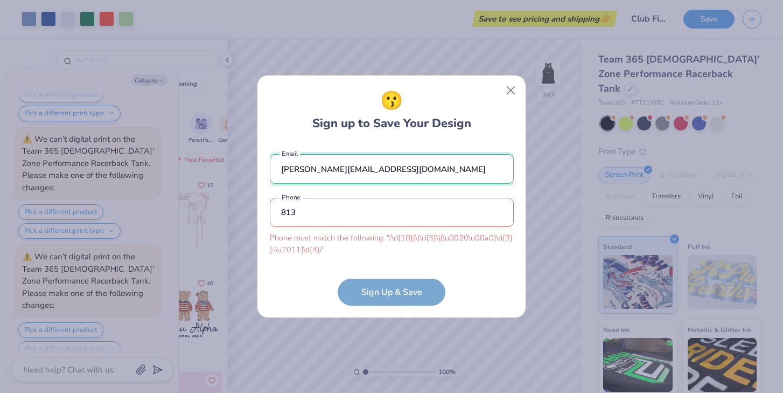
drag, startPoint x: 385, startPoint y: 182, endPoint x: 309, endPoint y: 171, distance: 76.8
type input "ashtonhubbard@freshprints"
type input "ashtonhubbard@freshprints.com"
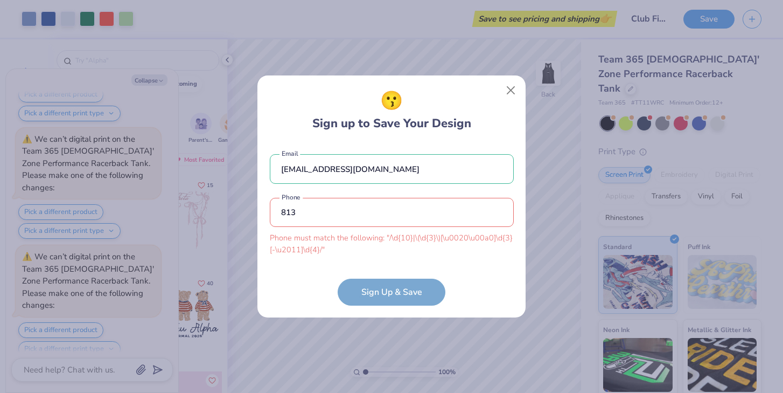
click at [308, 212] on input "813" at bounding box center [392, 213] width 244 height 30
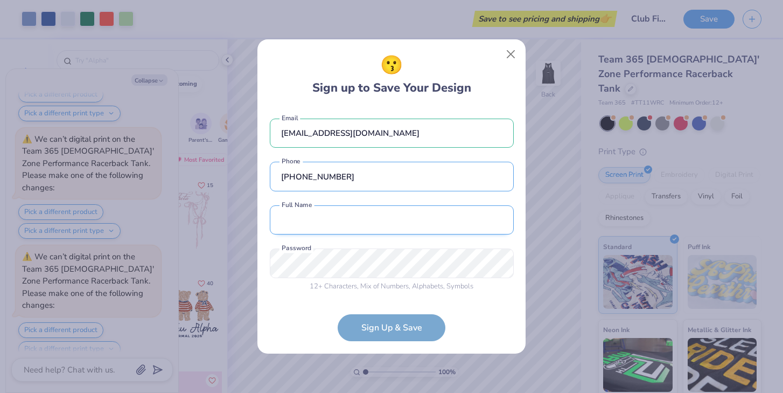
type input "(813) 465-9919"
click at [506, 50] on button "Close" at bounding box center [511, 54] width 20 height 20
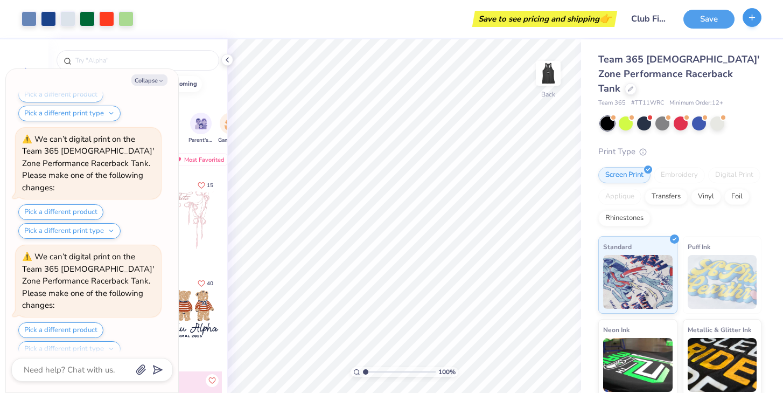
click at [756, 16] on icon "button" at bounding box center [752, 17] width 9 height 9
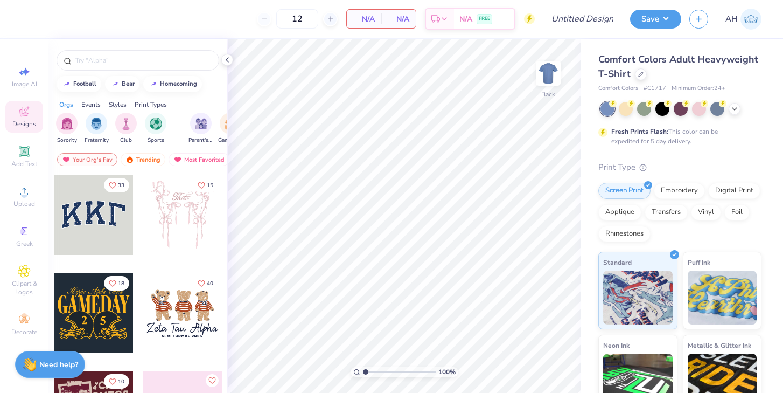
click at [638, 81] on div "Comfort Colors Adult Heavyweight T-Shirt Comfort Colors # C1717 Minimum Order: …" at bounding box center [680, 72] width 163 height 41
click at [638, 78] on div at bounding box center [641, 73] width 12 height 12
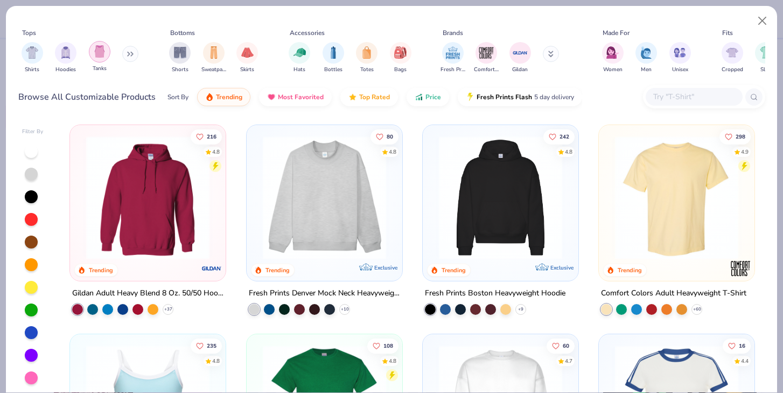
click at [105, 60] on div "filter for Tanks" at bounding box center [100, 52] width 22 height 22
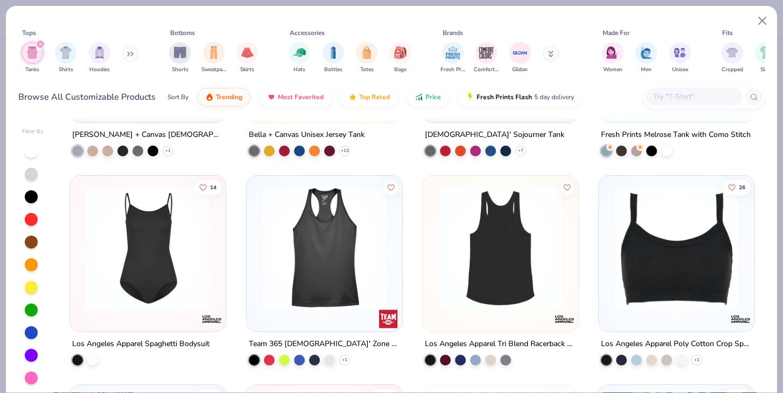
scroll to position [1636, 0]
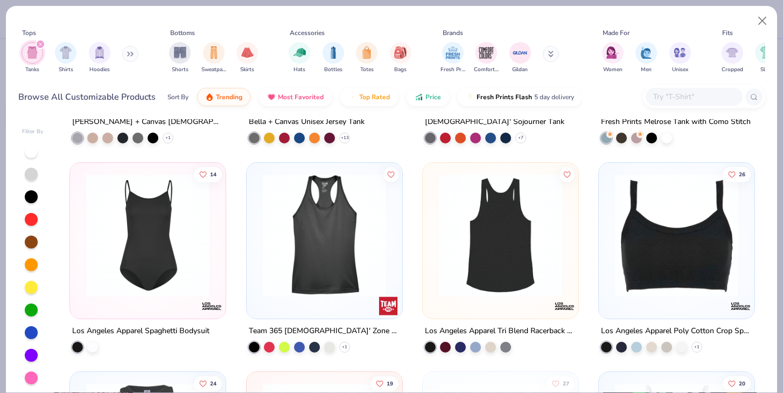
click at [305, 217] on img at bounding box center [325, 234] width 134 height 123
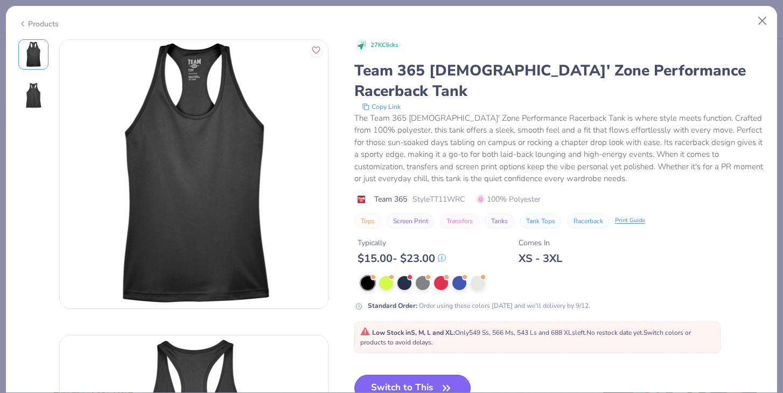
click at [397, 374] on button "Switch to This" at bounding box center [413, 387] width 117 height 27
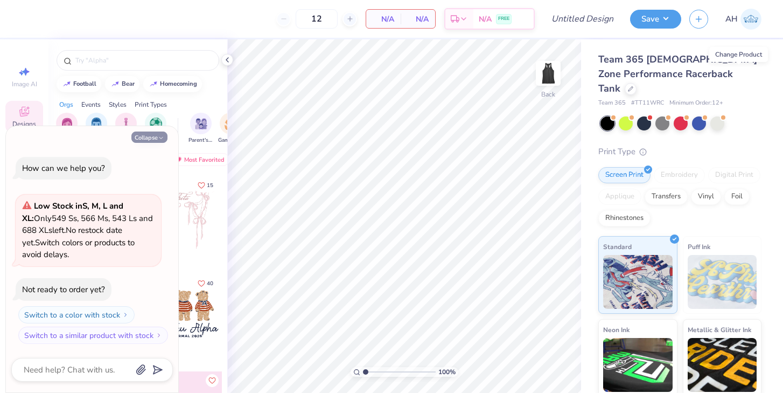
click at [156, 134] on button "Collapse" at bounding box center [149, 136] width 36 height 11
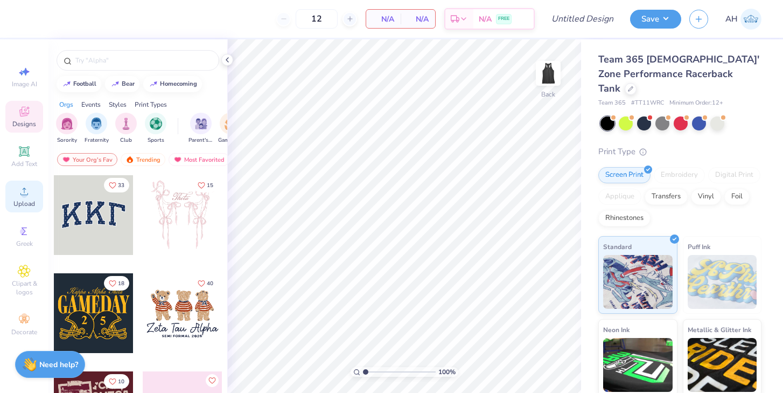
click at [16, 190] on div "Upload" at bounding box center [24, 196] width 38 height 32
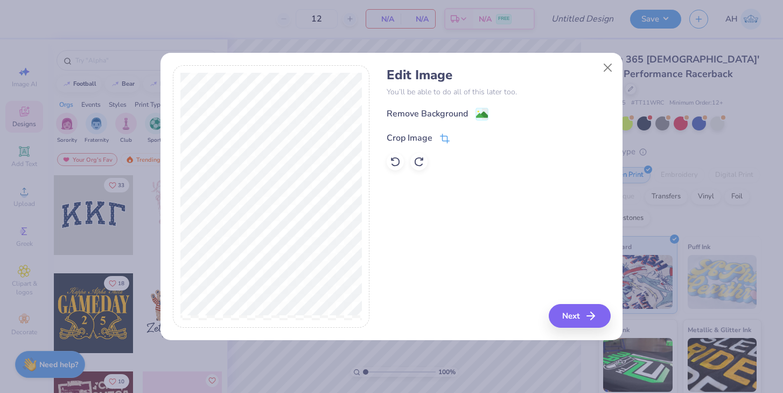
click at [440, 137] on icon at bounding box center [445, 139] width 10 height 10
click at [466, 135] on icon at bounding box center [463, 137] width 6 height 6
click at [475, 120] on div "Remove Background" at bounding box center [438, 114] width 102 height 13
click at [583, 311] on button "Next" at bounding box center [582, 316] width 62 height 24
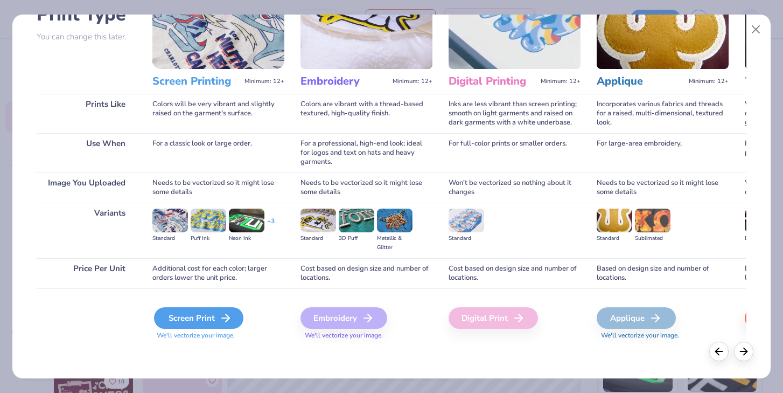
scroll to position [91, 0]
click at [207, 312] on div "Screen Print" at bounding box center [198, 318] width 89 height 22
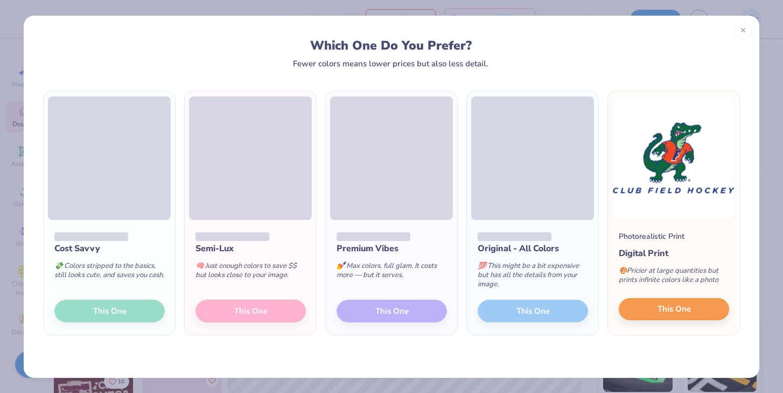
click at [658, 304] on span "This One" at bounding box center [674, 309] width 33 height 12
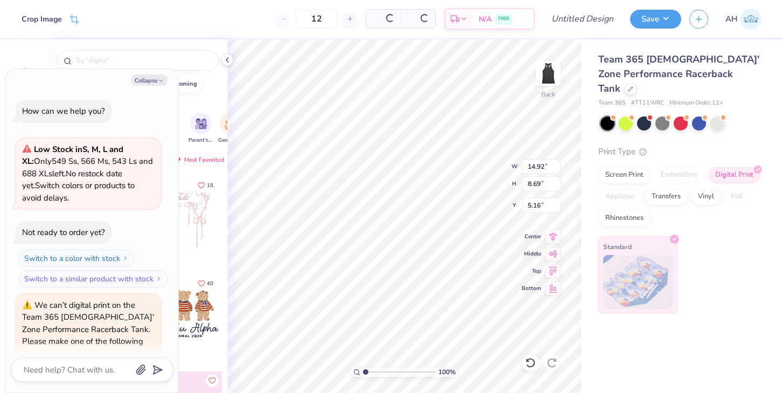
scroll to position [255, 0]
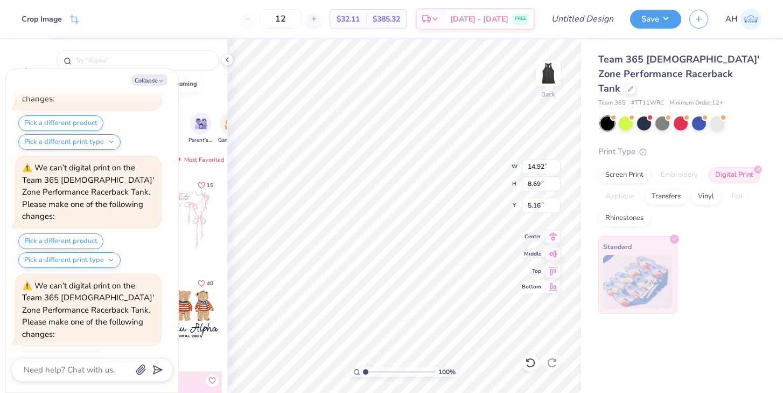
type textarea "x"
type input "7.57"
type input "4.41"
type input "9.43"
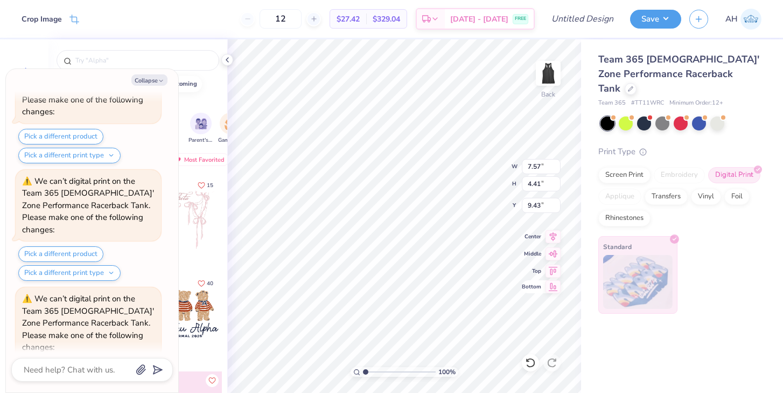
type textarea "x"
type input "2.26"
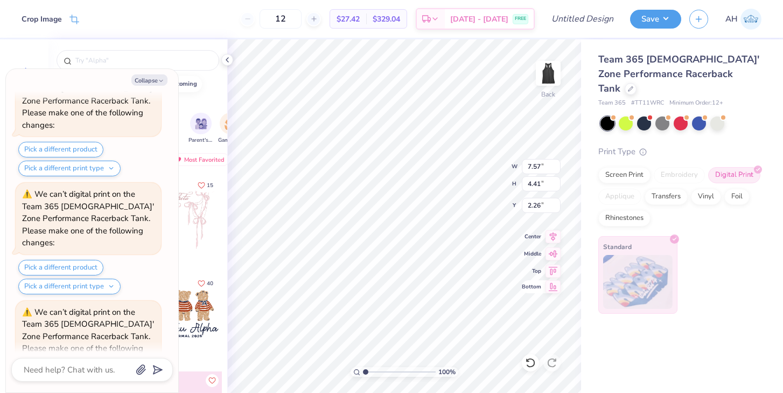
type textarea "x"
type input "8.39"
type input "4.88"
type input "1.78"
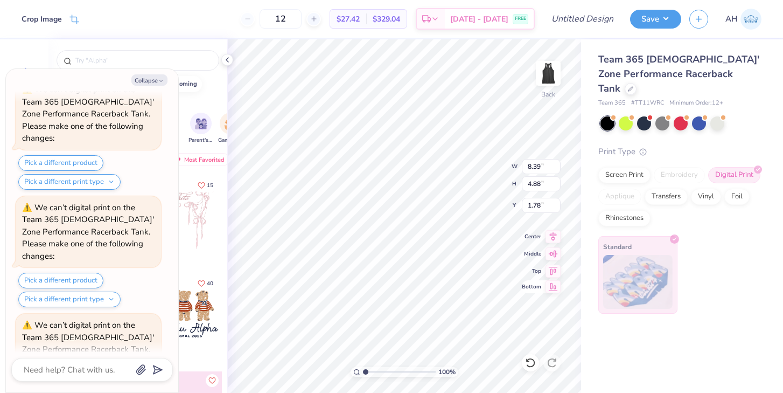
type textarea "x"
type input "2.14"
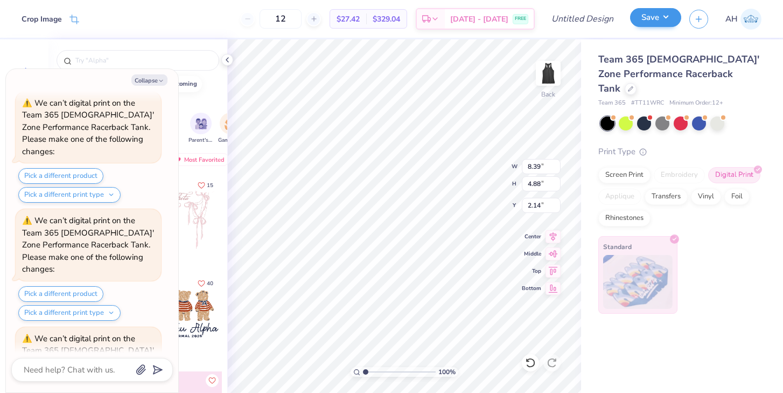
click at [645, 23] on button "Save" at bounding box center [655, 17] width 51 height 19
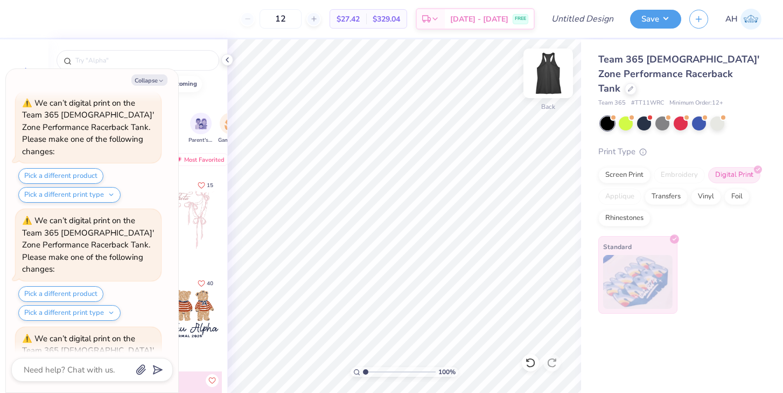
click at [552, 80] on img at bounding box center [548, 73] width 43 height 43
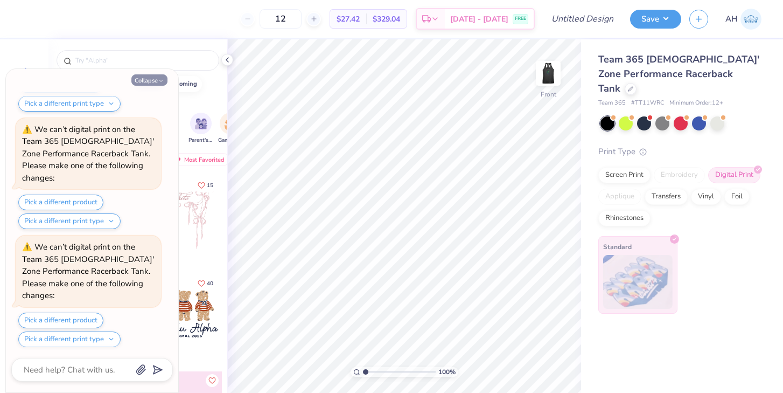
click at [144, 80] on button "Collapse" at bounding box center [149, 79] width 36 height 11
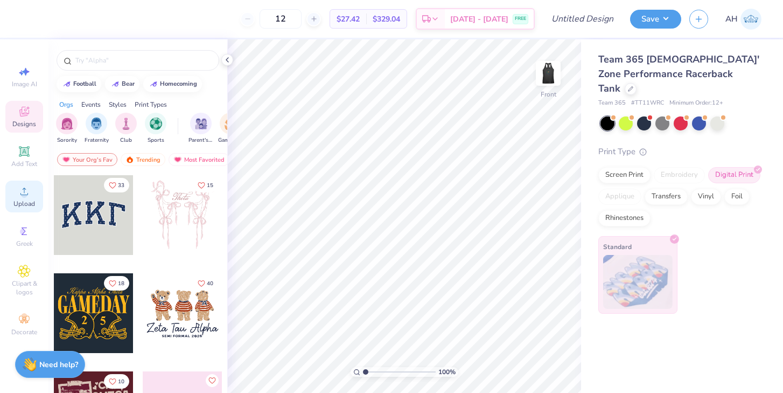
click at [24, 198] on div "Upload" at bounding box center [24, 196] width 38 height 32
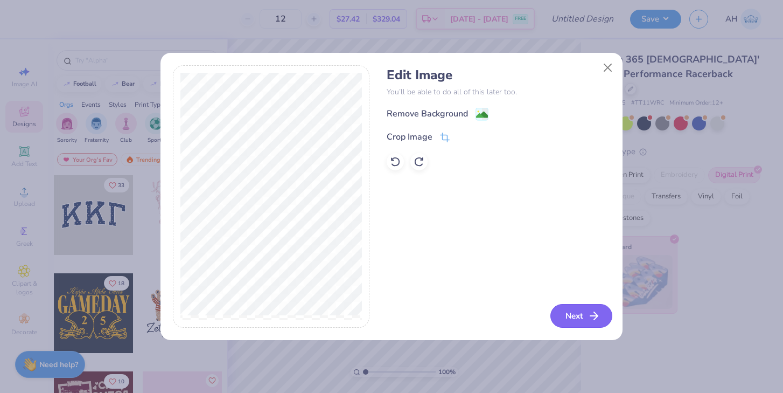
click at [568, 319] on button "Next" at bounding box center [582, 316] width 62 height 24
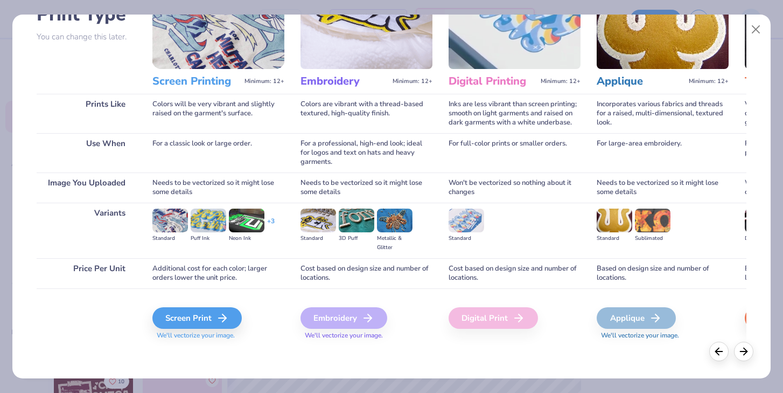
scroll to position [91, 0]
click at [213, 324] on div "Screen Print" at bounding box center [198, 318] width 89 height 22
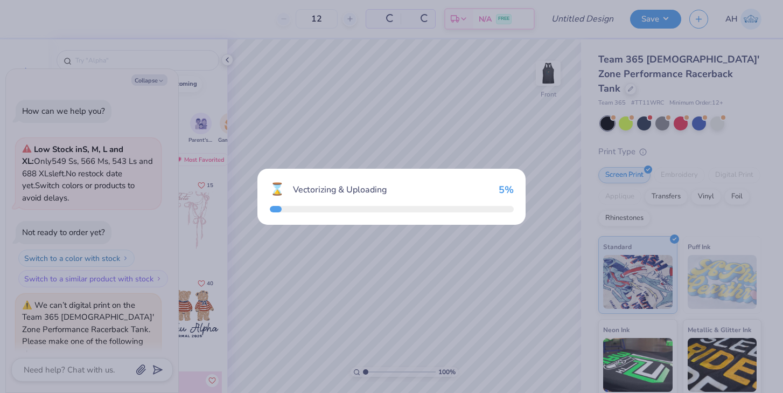
scroll to position [971, 0]
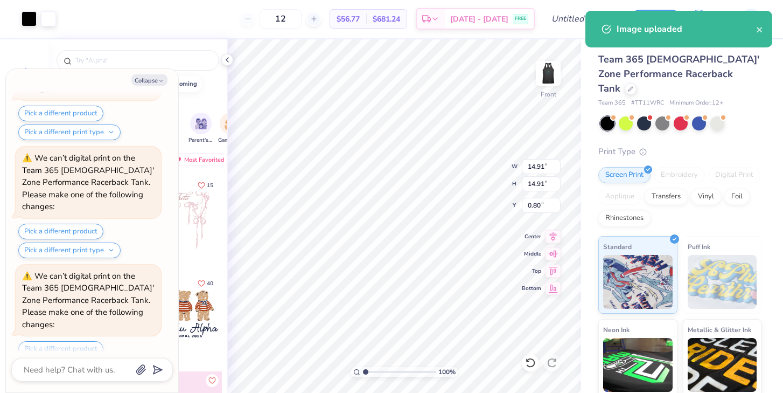
type textarea "x"
type input "5.87"
type input "9.83"
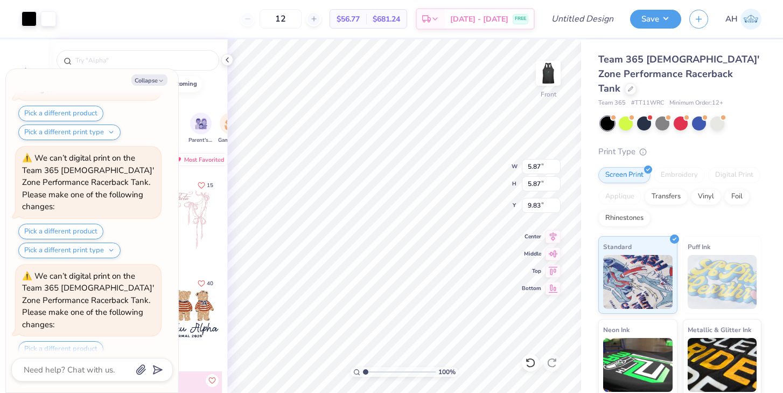
type textarea "x"
type input "4.50"
type input "11.20"
type textarea "x"
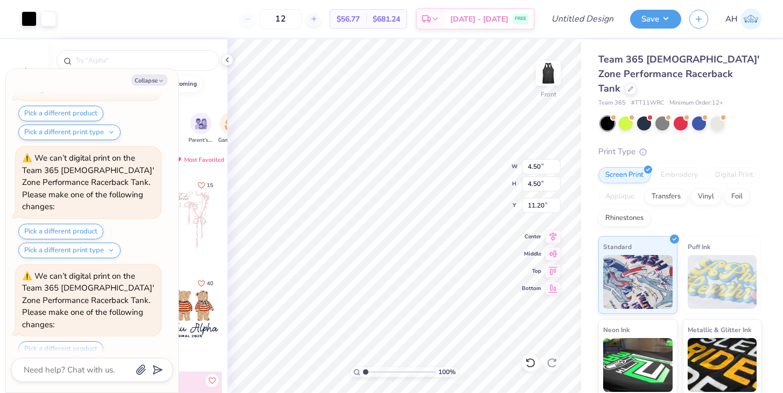
type input "0.25"
click at [548, 74] on img at bounding box center [548, 73] width 43 height 43
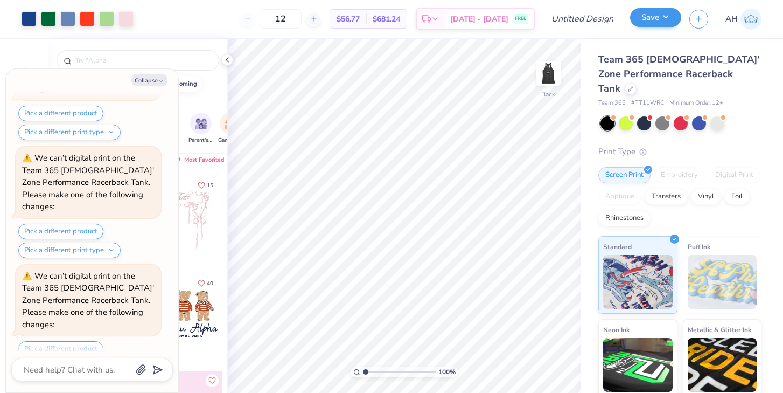
click at [655, 19] on button "Save" at bounding box center [655, 17] width 51 height 19
type textarea "x"
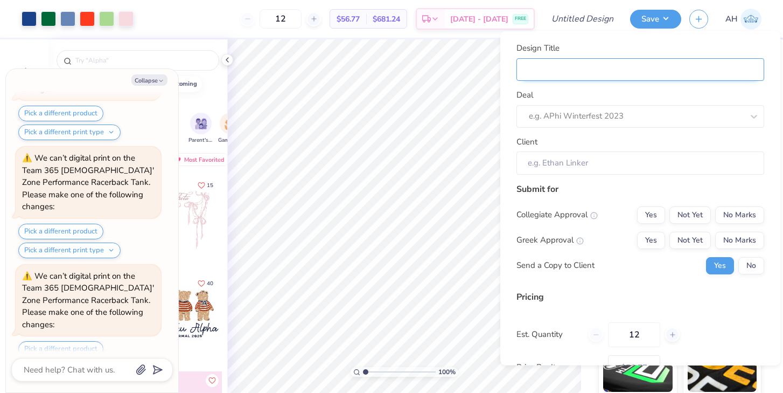
click at [576, 62] on input "Design Title" at bounding box center [641, 69] width 248 height 23
type input "C"
type textarea "x"
type input "C"
type input "Cl"
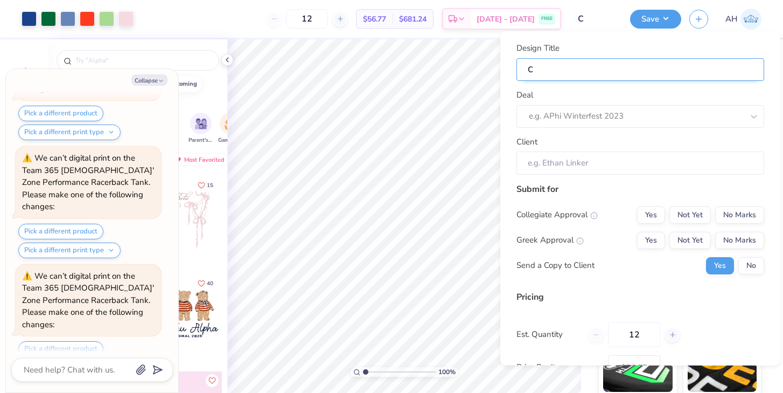
type textarea "x"
type input "Cl"
type input "Clu"
type textarea "x"
type input "Clu"
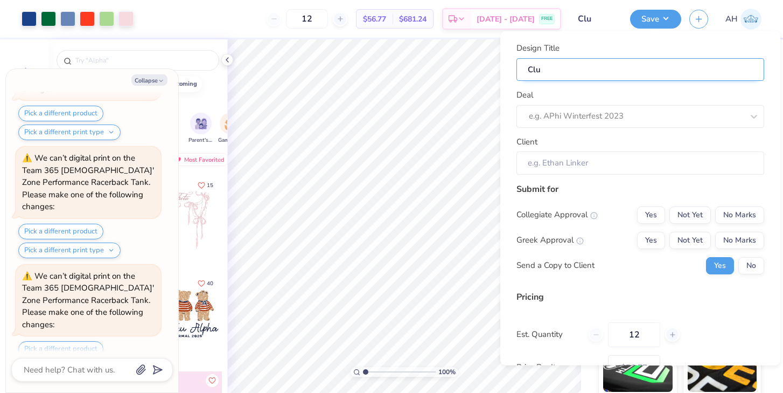
type input "Club"
type textarea "x"
type input "Club"
type textarea "x"
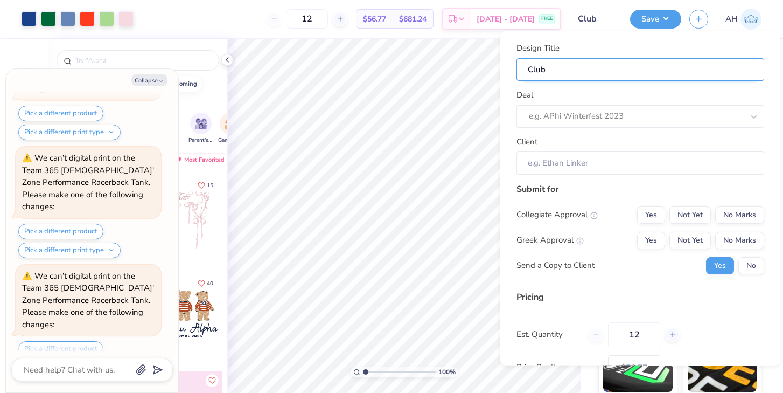
type input "Club"
type input "Club F"
type textarea "x"
type input "Club F"
type input "Club Fi"
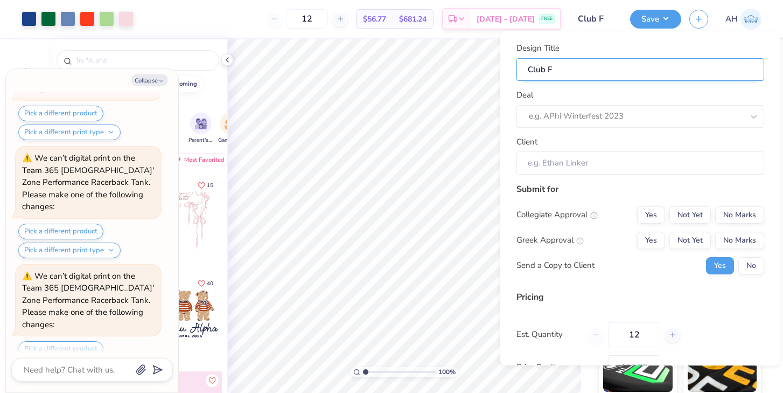
type textarea "x"
type input "Club Fi"
type input "Club Fie"
type textarea "x"
type input "Club Fie"
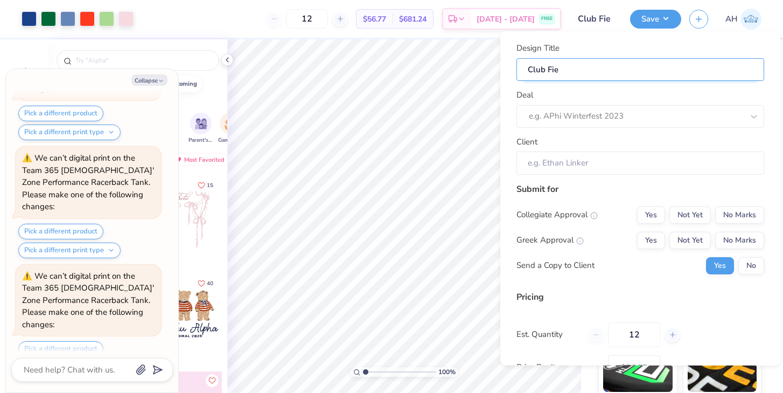
type input "Club Fiel"
type textarea "x"
type input "Club Fiel"
type input "Club Field"
type textarea "x"
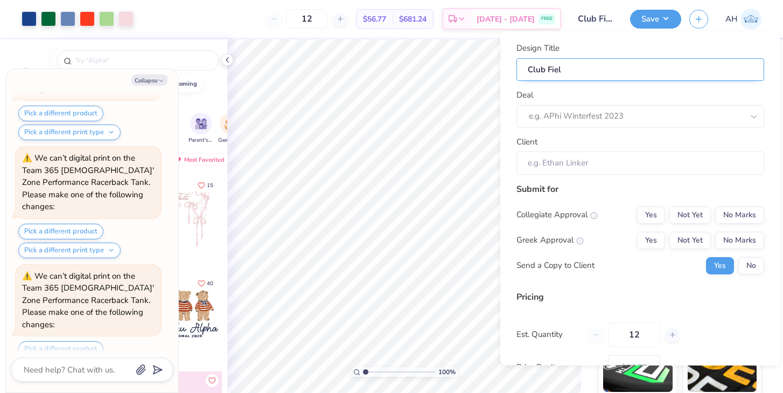
type input "Club Field"
type textarea "x"
type input "Club Field"
type input "Club Field H"
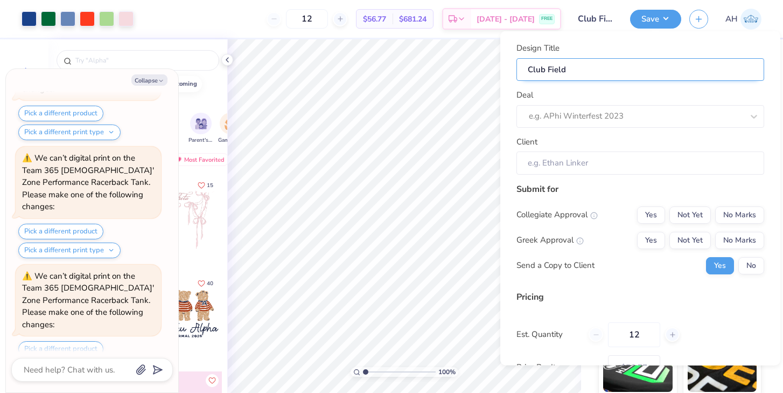
type textarea "x"
type input "Club Field H"
type input "Club Field Ho"
type textarea "x"
type input "Club Field Ho"
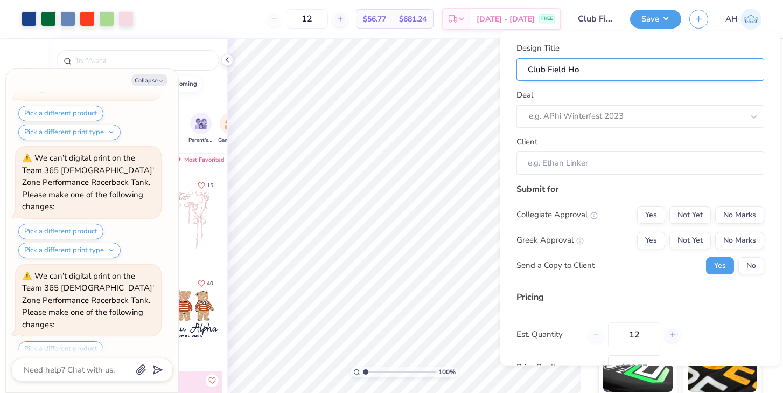
type input "Club Field Hoc"
type textarea "x"
type input "Club Field Hoc"
type input "Club Field [PERSON_NAME]"
type textarea "x"
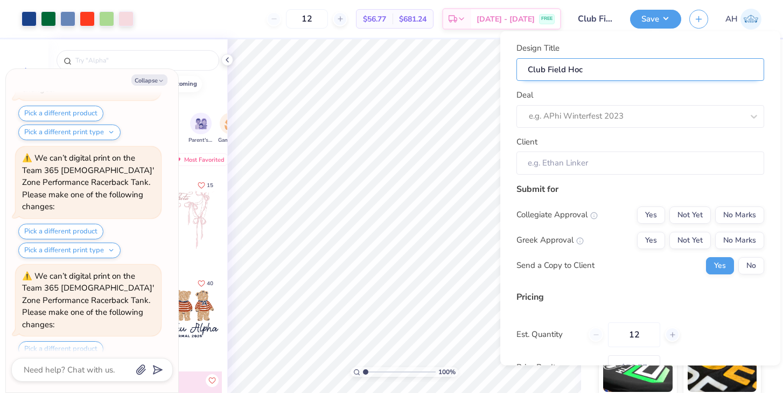
type input "Club Field [PERSON_NAME]"
type input "Club Field Hocka"
type textarea "x"
type input "Club Field Hocka"
type input "Club Field Hockae"
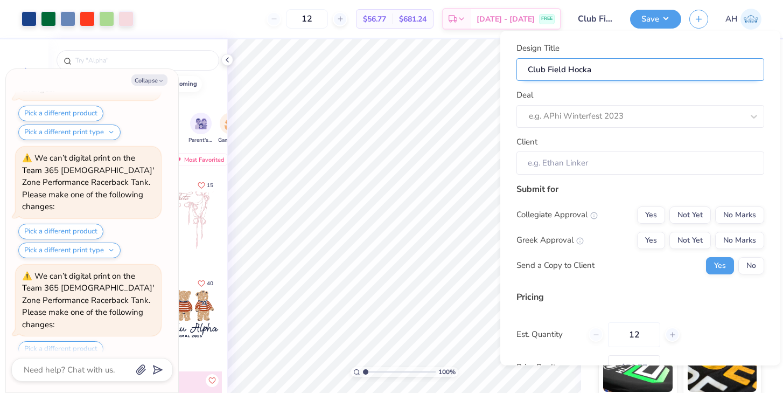
type textarea "x"
type input "Club Field Hockae"
type input "Club Field Hockaey"
type textarea "x"
type input "Club Field Hockaey"
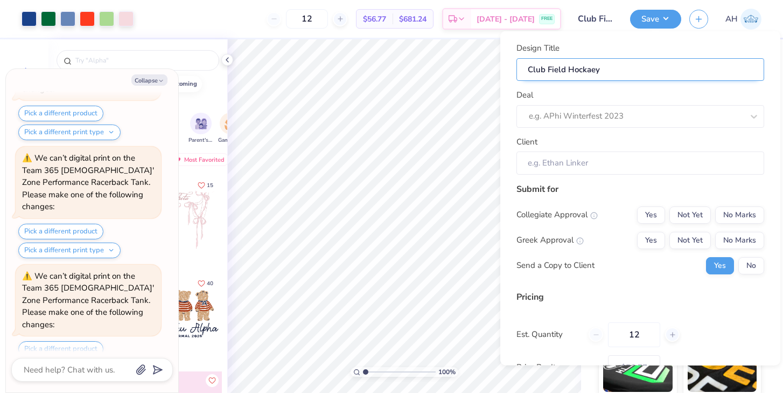
type input "Club Field Hockaey"
type textarea "x"
type input "Club Field Hockaey"
type textarea "x"
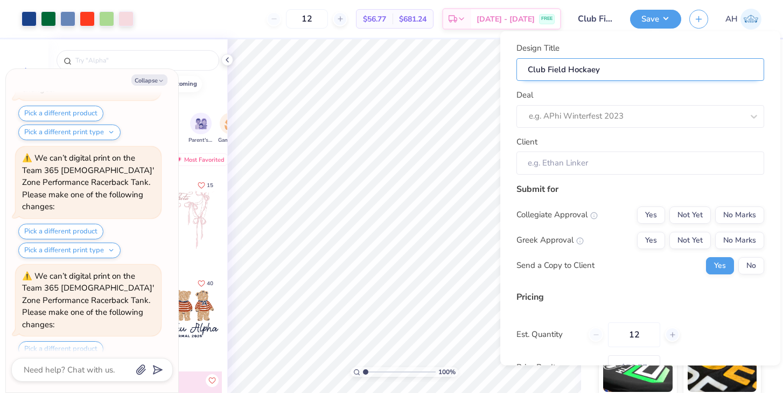
type input "Club Field Hockaey"
type input "Club Field Hockae"
type textarea "x"
type input "Club Field Hockae"
type input "Club Field Hocka"
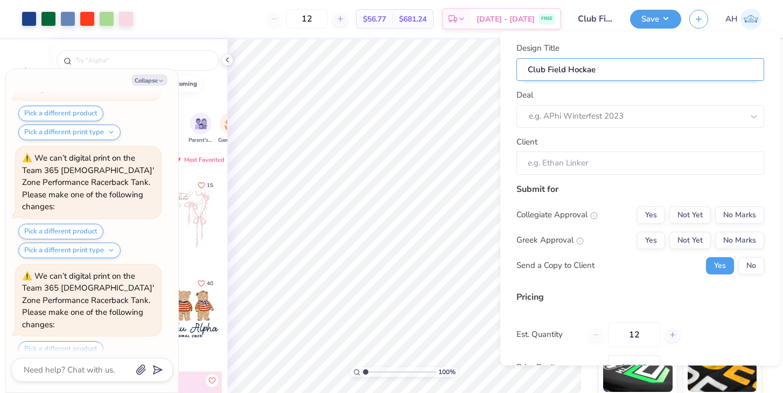
type textarea "x"
type input "Club Field Hocka"
type input "Club Field [PERSON_NAME]"
type textarea "x"
type input "Club Field [PERSON_NAME]"
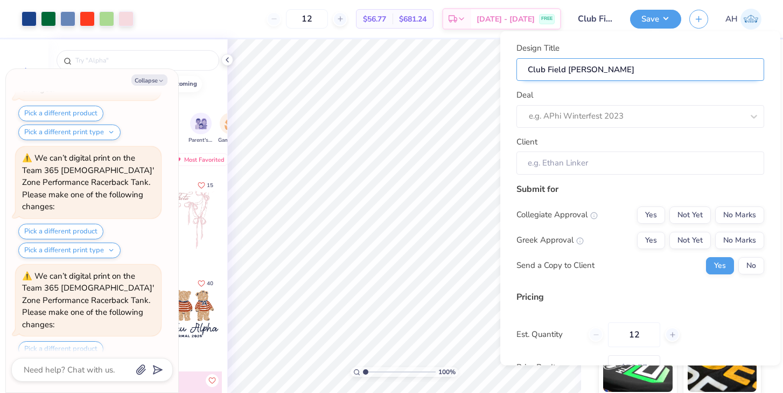
type input "Club Field Hocke"
type textarea "x"
type input "Club Field Hocke"
type input "Club Field Hockey"
type textarea "x"
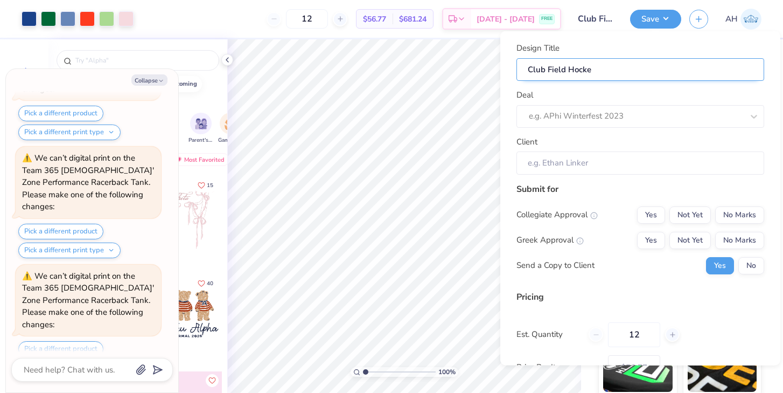
type input "Club Field Hockey"
type textarea "x"
type input "Club Field Hockey"
type input "Club Field Hockey A"
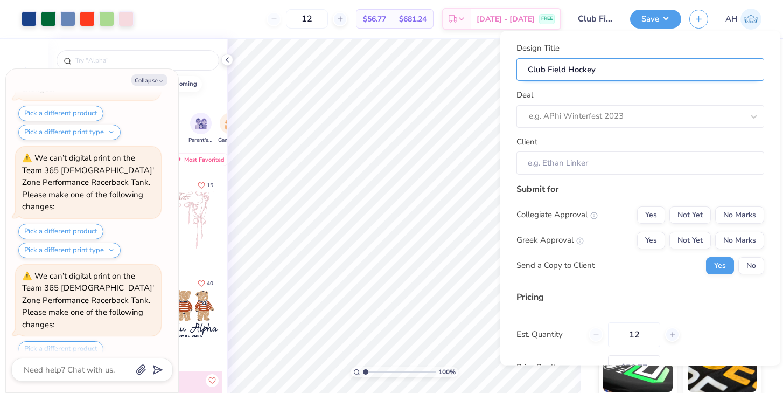
type textarea "x"
type input "Club Field Hockey A"
type input "Club Field Hockey At"
type textarea "x"
type input "Club Field Hockey At"
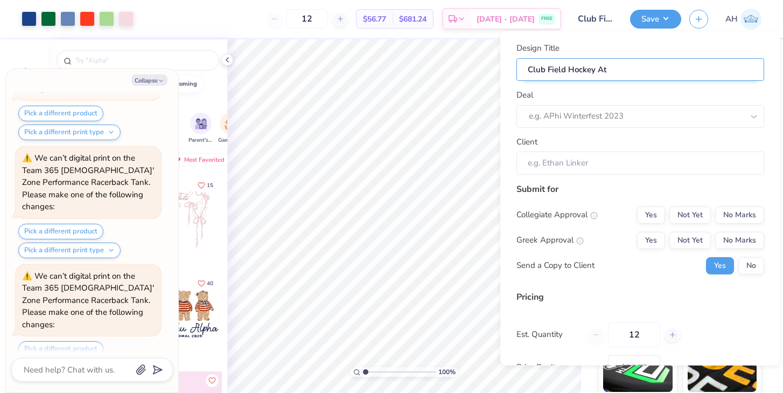
type input "Club Field Hockey Ath"
type textarea "x"
type input "Club Field Hockey Ath"
type input "Club Field Hockey Athl"
type textarea "x"
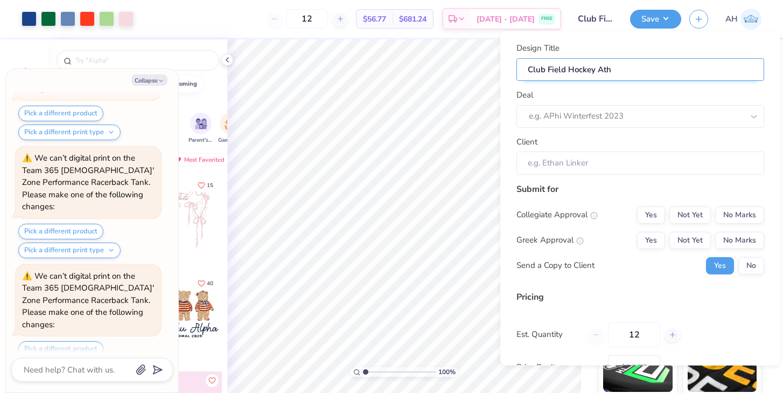
type input "Club Field Hockey Athl"
type input "Club Field Hockey Athle"
type textarea "x"
type input "Club Field Hockey Athle"
type input "Club Field Hockey Athlei"
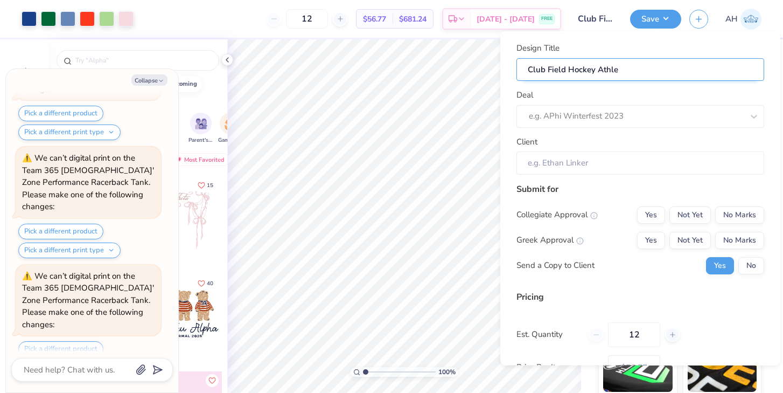
type textarea "x"
type input "Club Field Hockey Athlei"
type input "Club Field Hockey Athleic"
type textarea "x"
type input "Club Field Hockey Athleic"
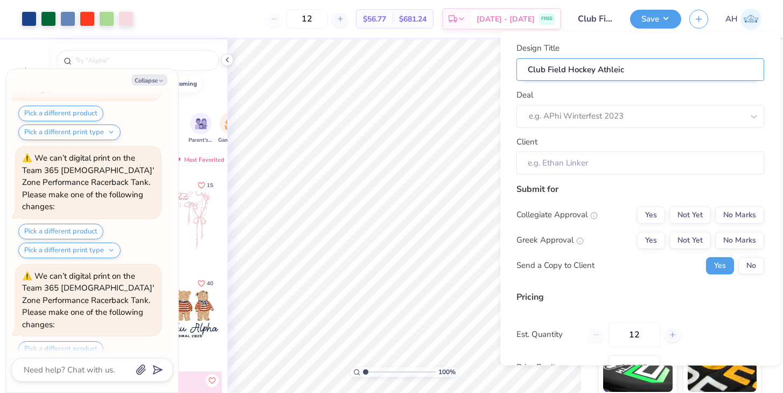
type input "Club Field Hockey Athleic"
type textarea "x"
type input "Club Field Hockey Athleic"
type input "Club Field Hockey Athleic T"
type textarea "x"
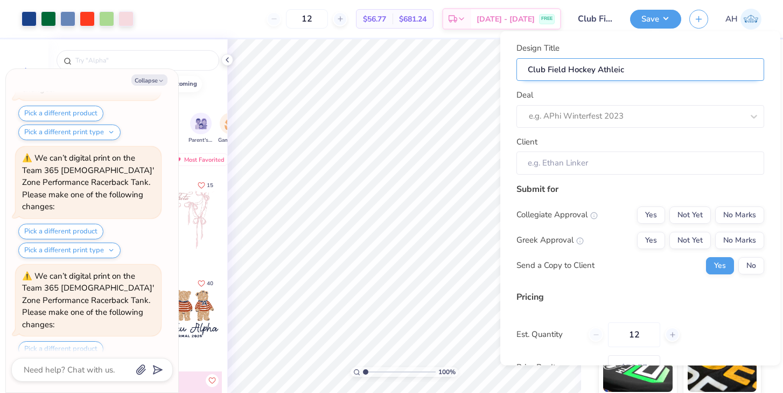
type input "Club Field Hockey Athleic T"
type input "Club Field Hockey Athleic Ta"
type textarea "x"
type input "Club Field Hockey Athleic Ta"
type input "Club Field Hockey Athleic Tan"
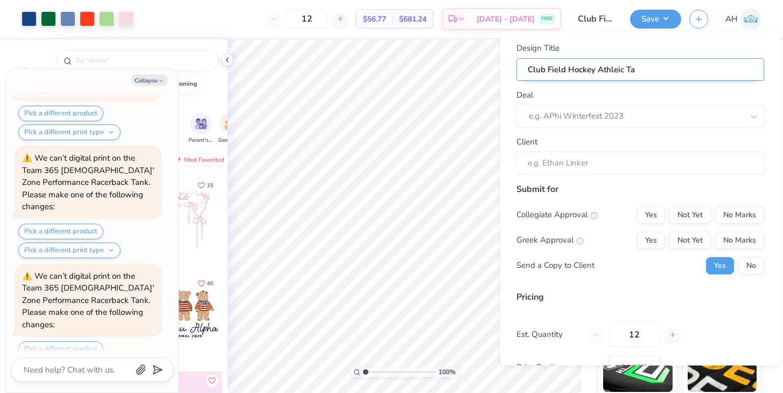
type textarea "x"
type input "Club Field Hockey Athleic Tan"
type input "Club Field Hockey Athleic Tank"
type textarea "x"
type input "Club Field Hockey Athleic Tank"
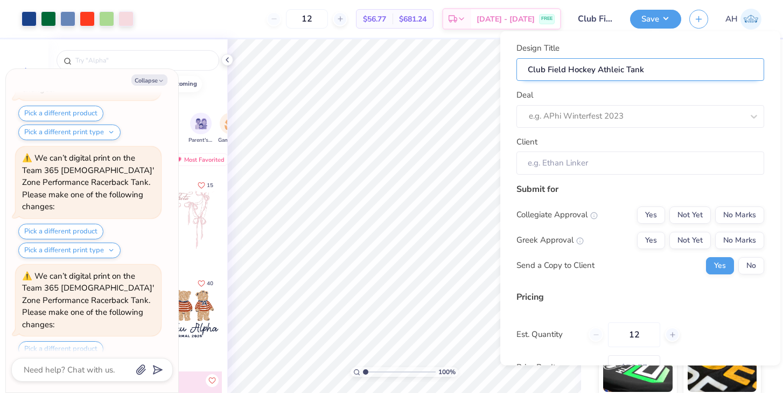
type input "Club Field Hockey Athleic Tank"
type textarea "x"
type input "Club Field Hockey Athleic Tank"
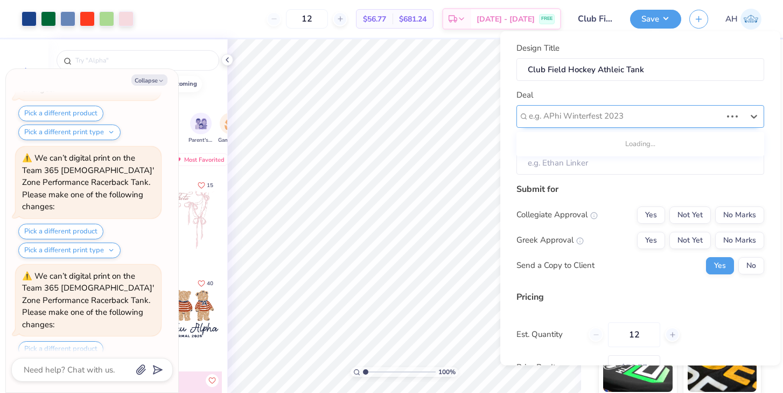
click at [567, 122] on div at bounding box center [625, 116] width 193 height 15
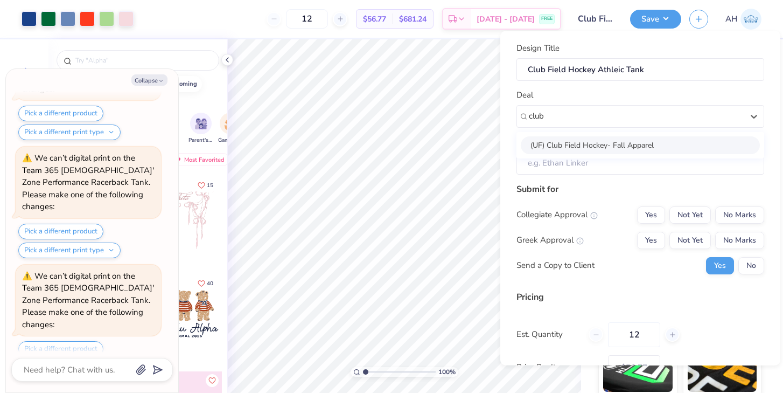
click at [565, 137] on div "(UF) Club Field Hockey- Fall Apparel" at bounding box center [640, 145] width 239 height 18
type input "club"
type textarea "x"
type input "[PERSON_NAME]"
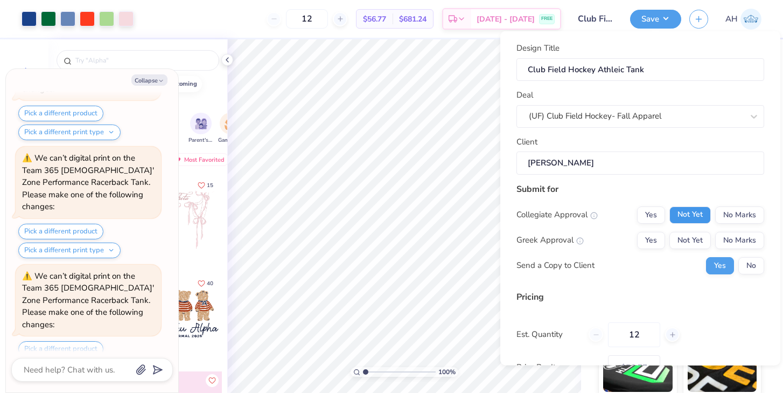
click at [687, 211] on button "Not Yet" at bounding box center [690, 214] width 41 height 17
click at [725, 238] on button "No Marks" at bounding box center [739, 239] width 49 height 17
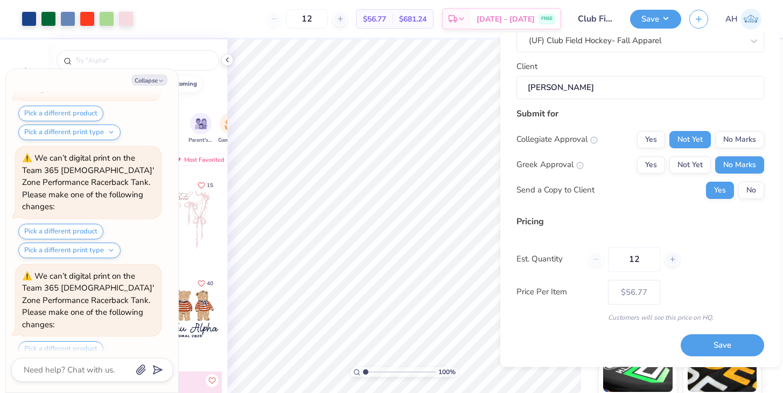
scroll to position [76, 0]
click at [698, 339] on button "Save" at bounding box center [723, 346] width 84 height 22
type input "$56.77"
type textarea "x"
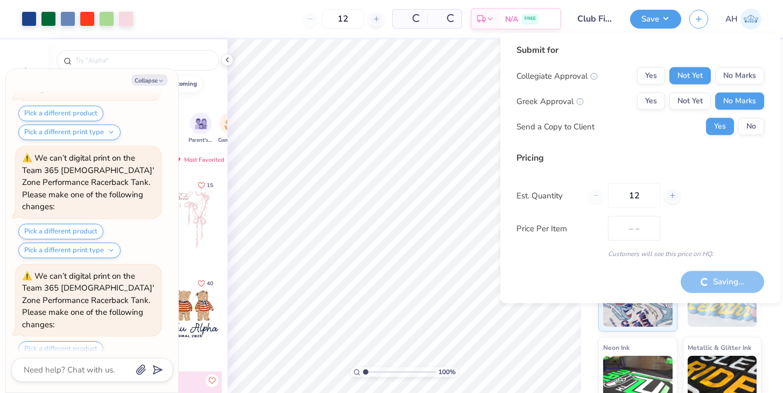
type input "$56.77"
type textarea "x"
type input "$56.77"
